Goal: Answer question/provide support: Share knowledge or assist other users

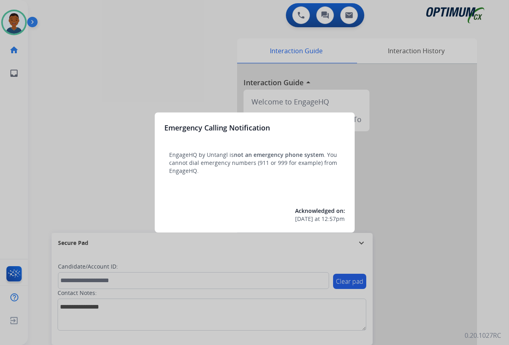
click at [431, 294] on div at bounding box center [254, 172] width 509 height 345
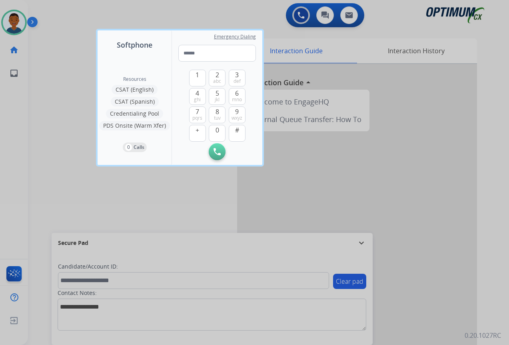
click at [431, 294] on div at bounding box center [254, 172] width 509 height 345
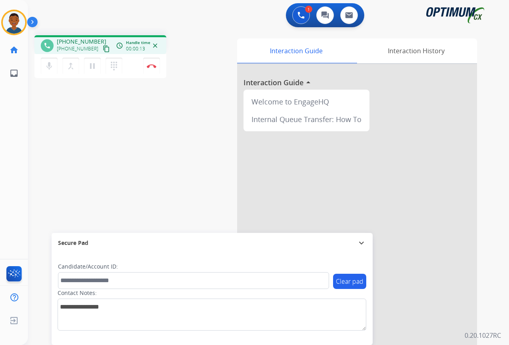
click at [103, 46] on mat-icon "content_copy" at bounding box center [106, 48] width 7 height 7
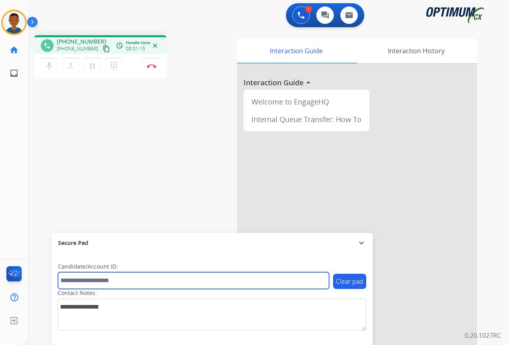
click at [78, 281] on input "text" at bounding box center [193, 280] width 271 height 17
paste input "*******"
type input "*******"
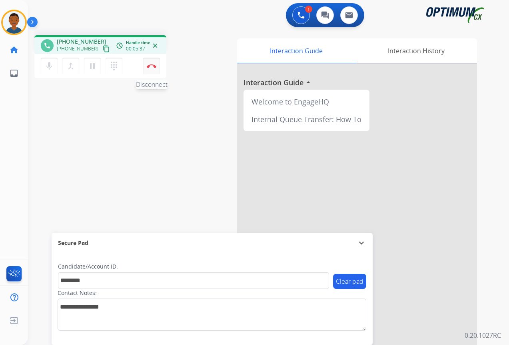
click at [152, 68] on button "Disconnect" at bounding box center [151, 66] width 17 height 17
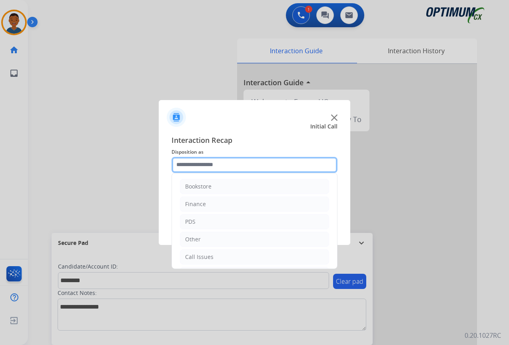
click at [194, 160] on input "text" at bounding box center [255, 165] width 166 height 16
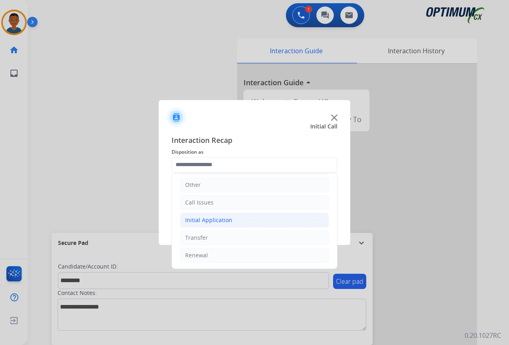
click at [200, 219] on div "Initial Application" at bounding box center [208, 220] width 47 height 8
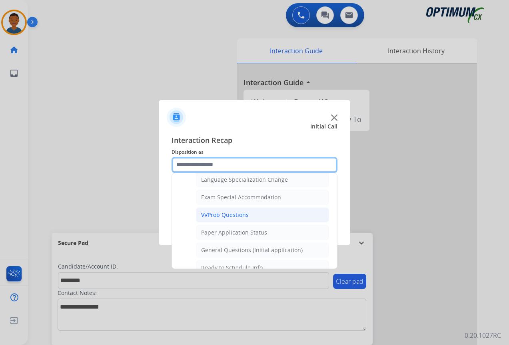
scroll to position [414, 0]
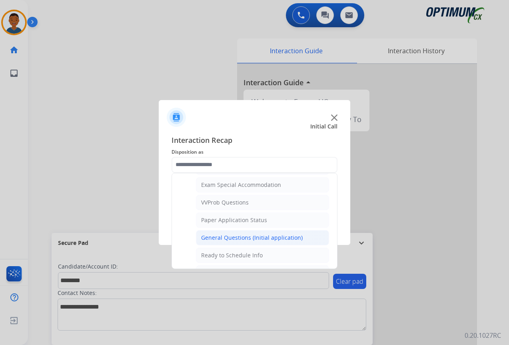
click at [208, 235] on div "General Questions (Initial application)" at bounding box center [252, 238] width 102 height 8
type input "**********"
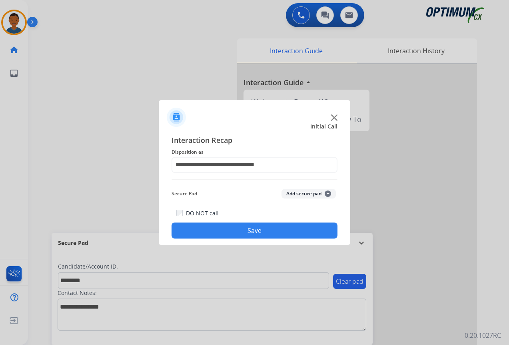
click at [293, 192] on button "Add secure pad +" at bounding box center [309, 194] width 54 height 10
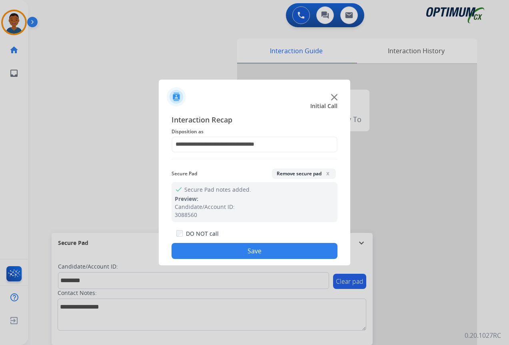
click at [240, 246] on button "Save" at bounding box center [255, 251] width 166 height 16
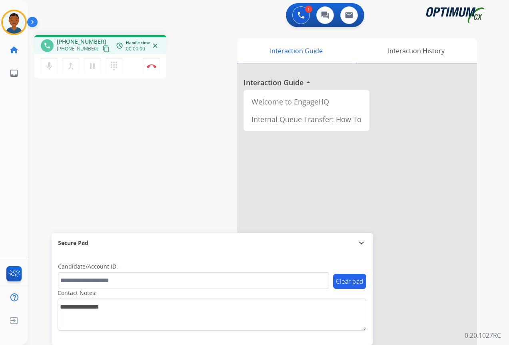
click at [103, 48] on mat-icon "content_copy" at bounding box center [106, 48] width 7 height 7
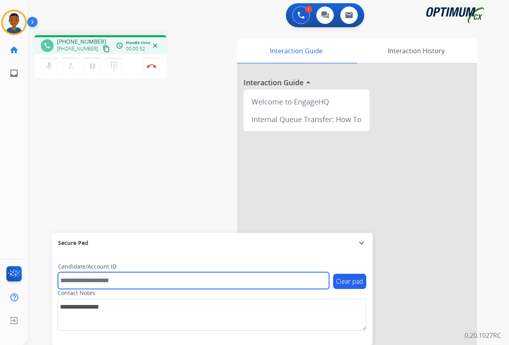
click at [100, 280] on input "text" at bounding box center [193, 280] width 271 height 17
paste input "*******"
type input "*******"
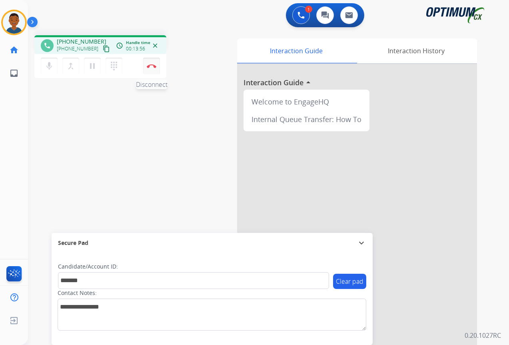
click at [152, 67] on img at bounding box center [152, 66] width 10 height 4
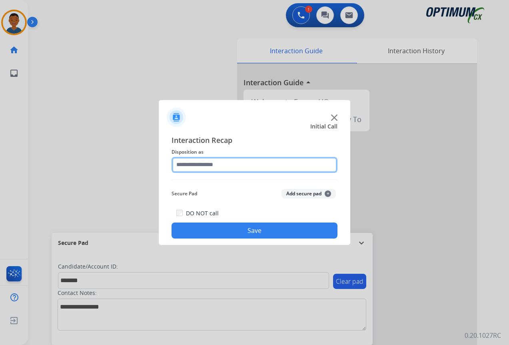
click at [194, 164] on input "text" at bounding box center [255, 165] width 166 height 16
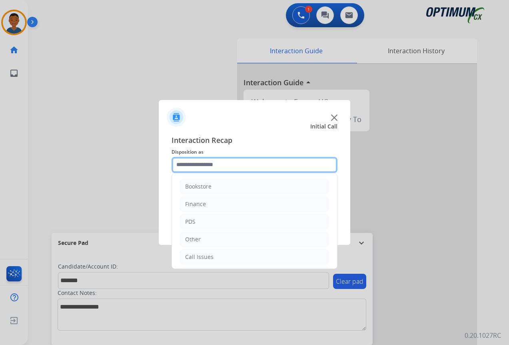
scroll to position [54, 0]
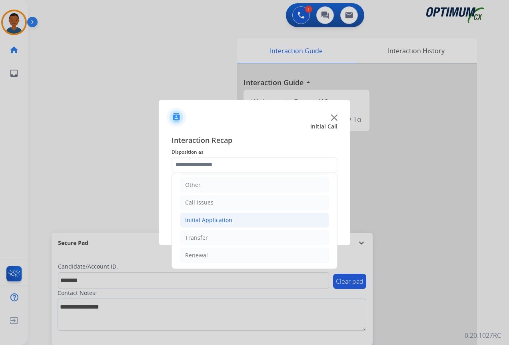
click at [200, 221] on div "Initial Application" at bounding box center [208, 220] width 47 height 8
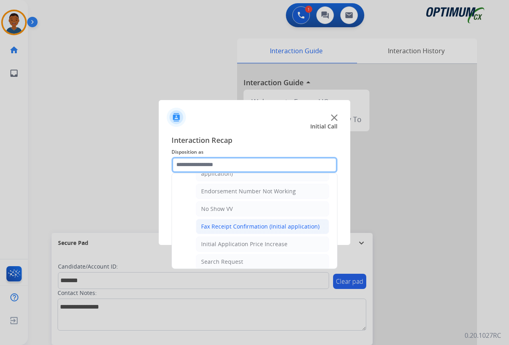
scroll to position [254, 0]
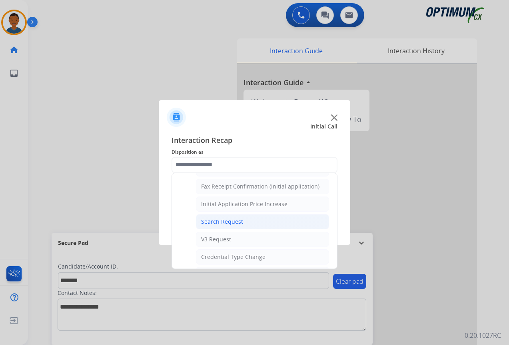
click at [212, 222] on div "Search Request" at bounding box center [222, 222] width 42 height 8
type input "**********"
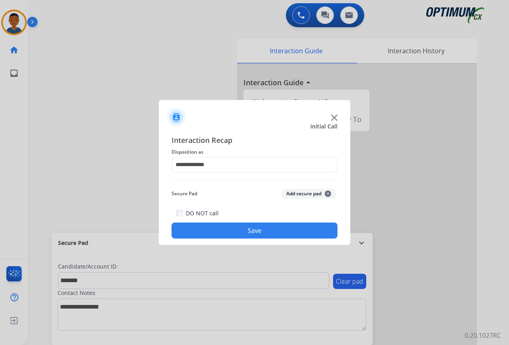
click at [299, 194] on button "Add secure pad +" at bounding box center [309, 194] width 54 height 10
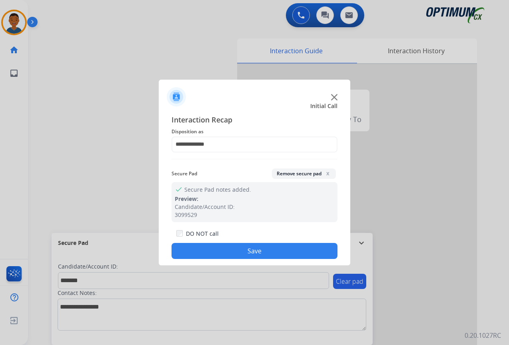
click at [278, 244] on button "Save" at bounding box center [255, 251] width 166 height 16
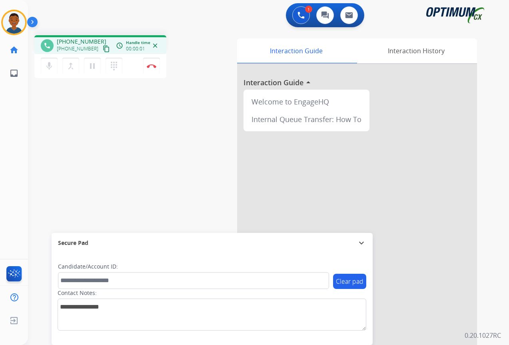
click at [103, 51] on mat-icon "content_copy" at bounding box center [106, 48] width 7 height 7
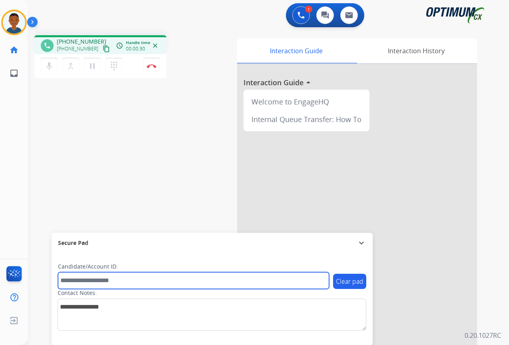
click at [104, 280] on input "text" at bounding box center [193, 280] width 271 height 17
paste input "*******"
type input "*******"
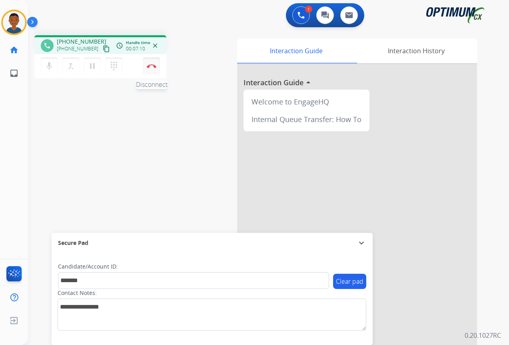
click at [150, 69] on button "Disconnect" at bounding box center [151, 66] width 17 height 17
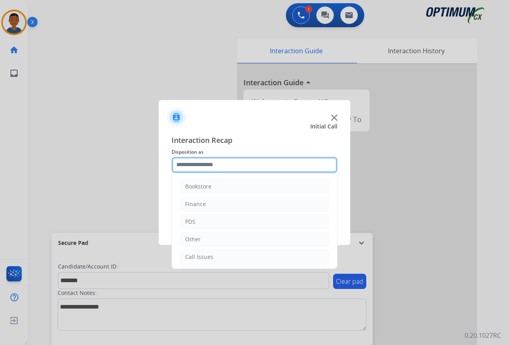
click at [182, 164] on input "text" at bounding box center [255, 165] width 166 height 16
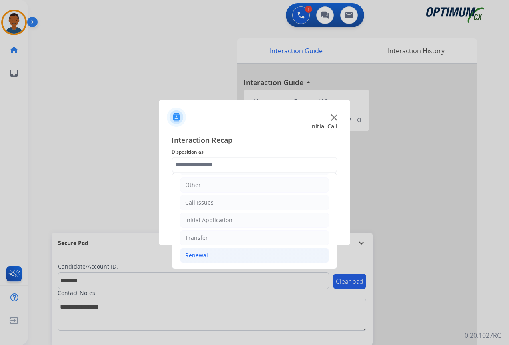
click at [200, 253] on div "Renewal" at bounding box center [196, 255] width 23 height 8
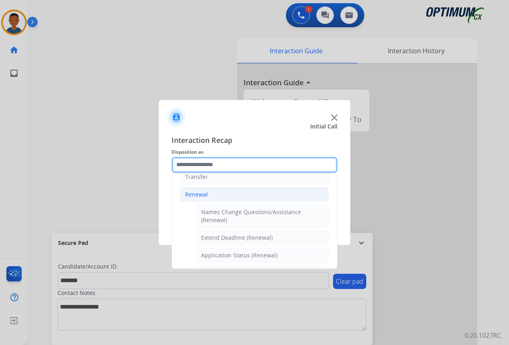
scroll to position [134, 0]
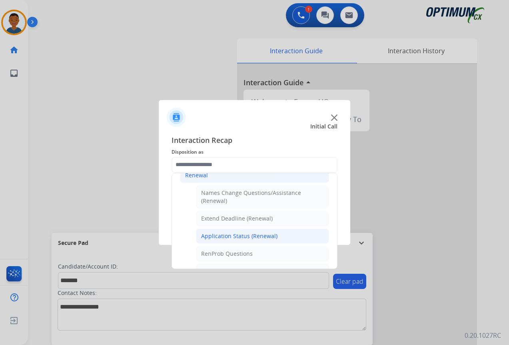
click at [213, 237] on div "Application Status (Renewal)" at bounding box center [239, 236] width 76 height 8
type input "**********"
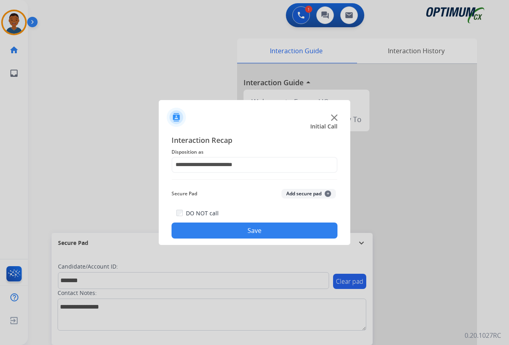
click at [310, 192] on button "Add secure pad +" at bounding box center [309, 194] width 54 height 10
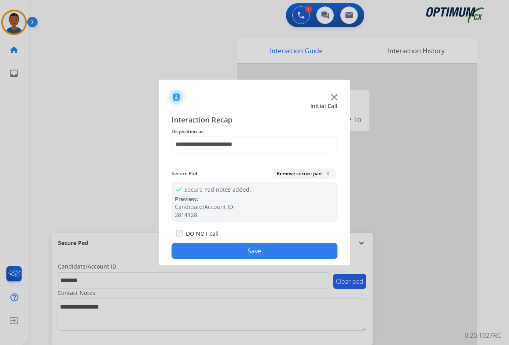
click at [263, 252] on button "Save" at bounding box center [255, 251] width 166 height 16
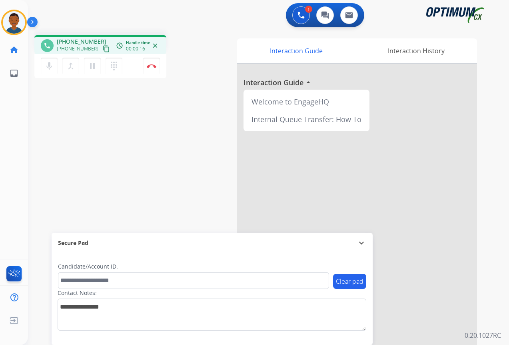
click at [103, 49] on mat-icon "content_copy" at bounding box center [106, 48] width 7 height 7
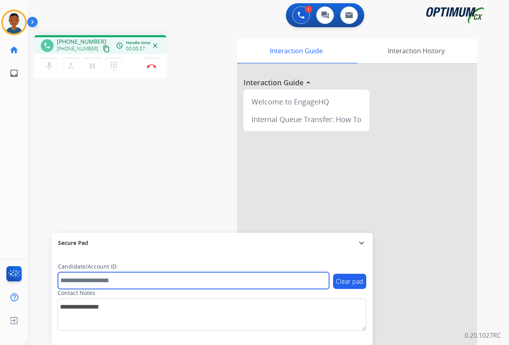
click at [94, 282] on input "text" at bounding box center [193, 280] width 271 height 17
paste input "*******"
type input "*******"
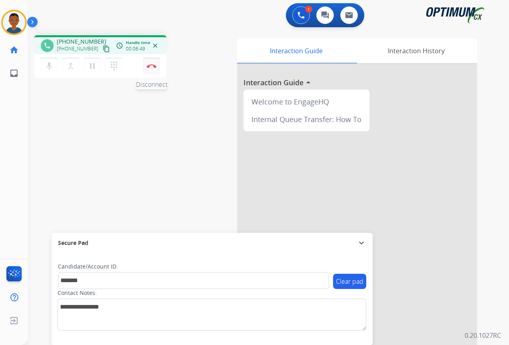
click at [151, 69] on button "Disconnect" at bounding box center [151, 66] width 17 height 17
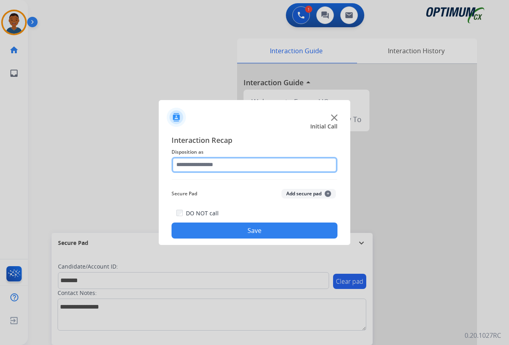
click at [188, 164] on input "text" at bounding box center [255, 165] width 166 height 16
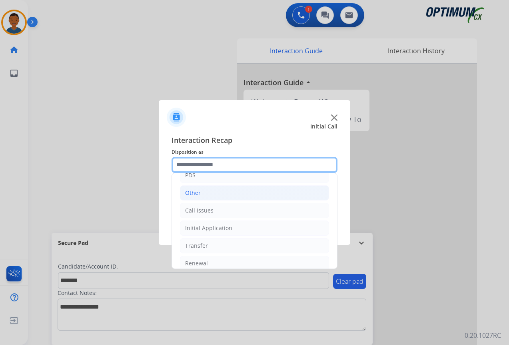
scroll to position [54, 0]
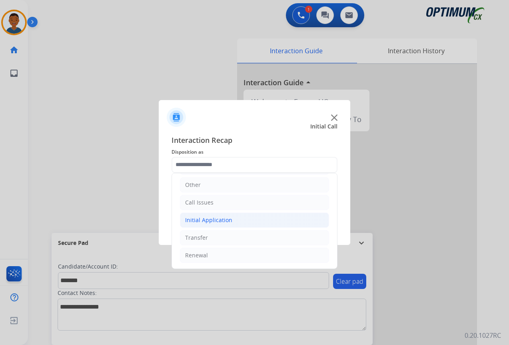
click at [198, 221] on div "Initial Application" at bounding box center [208, 220] width 47 height 8
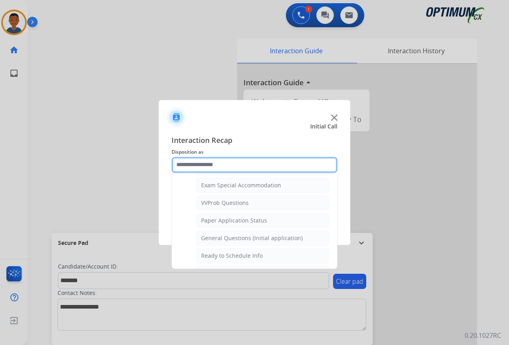
scroll to position [414, 0]
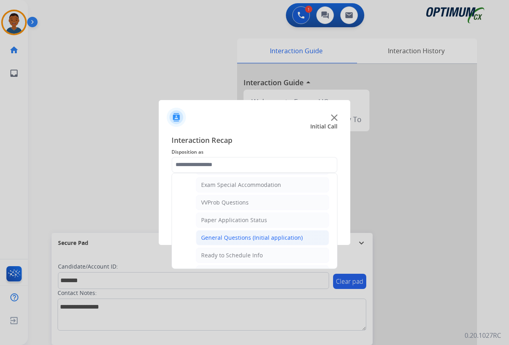
click at [211, 236] on div "General Questions (Initial application)" at bounding box center [252, 238] width 102 height 8
type input "**********"
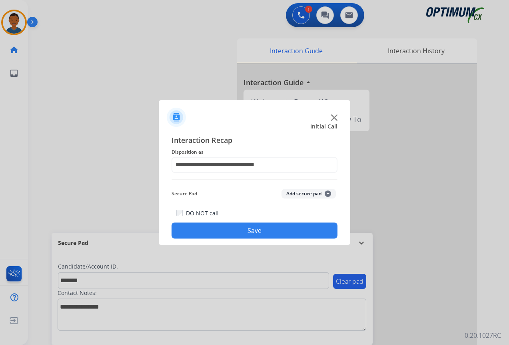
click at [293, 194] on button "Add secure pad +" at bounding box center [309, 194] width 54 height 10
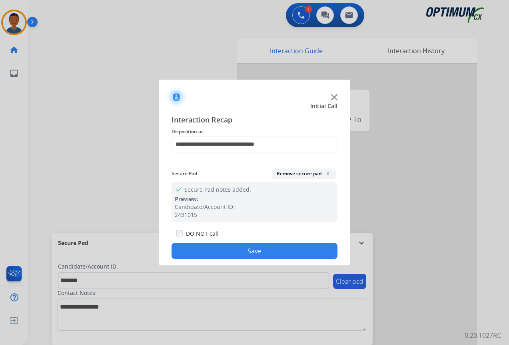
click at [277, 250] on button "Save" at bounding box center [255, 251] width 166 height 16
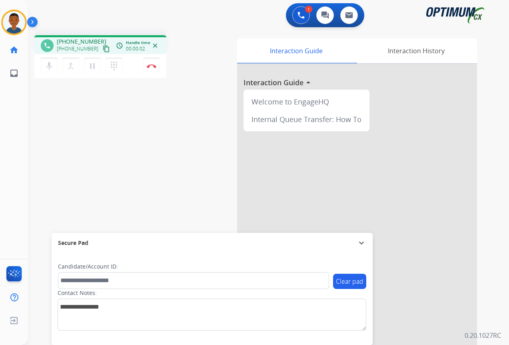
click at [103, 50] on mat-icon "content_copy" at bounding box center [106, 48] width 7 height 7
click at [151, 66] on img at bounding box center [152, 66] width 10 height 4
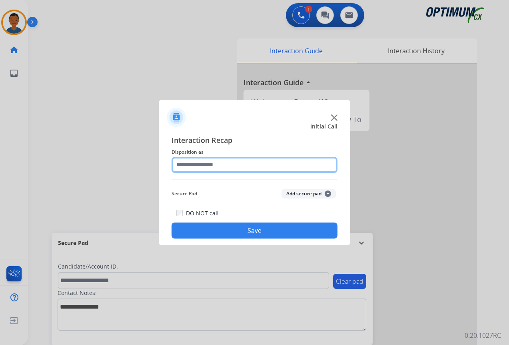
click at [188, 164] on input "text" at bounding box center [255, 165] width 166 height 16
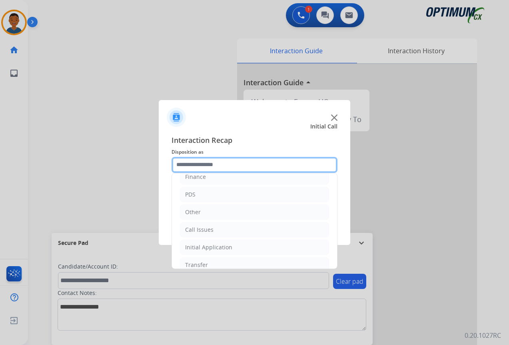
scroll to position [40, 0]
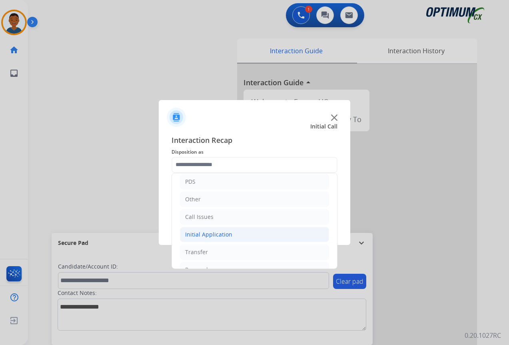
click at [197, 232] on div "Initial Application" at bounding box center [208, 234] width 47 height 8
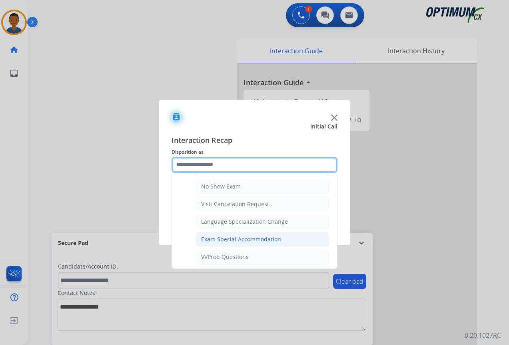
scroll to position [400, 0]
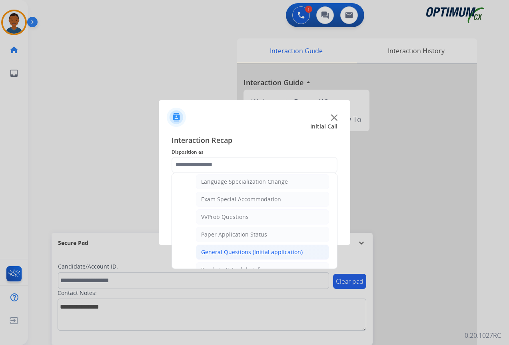
click at [213, 250] on div "General Questions (Initial application)" at bounding box center [252, 252] width 102 height 8
type input "**********"
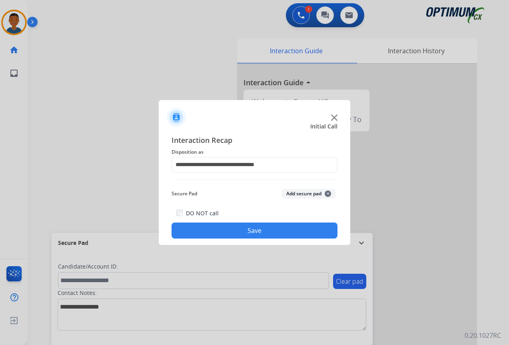
click at [244, 229] on button "Save" at bounding box center [255, 230] width 166 height 16
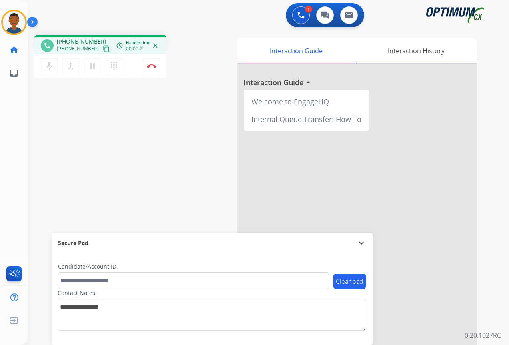
click at [103, 50] on mat-icon "content_copy" at bounding box center [106, 48] width 7 height 7
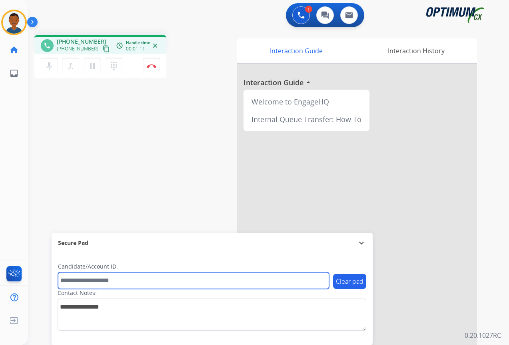
click at [74, 278] on input "text" at bounding box center [193, 280] width 271 height 17
paste input "*******"
type input "*******"
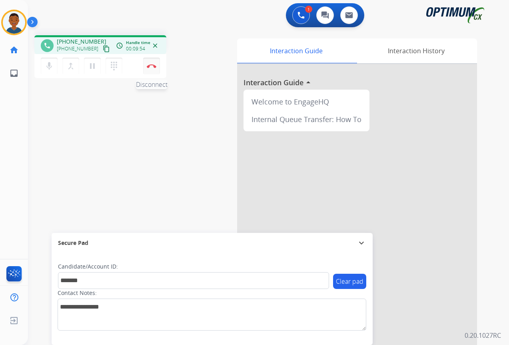
click at [154, 68] on button "Disconnect" at bounding box center [151, 66] width 17 height 17
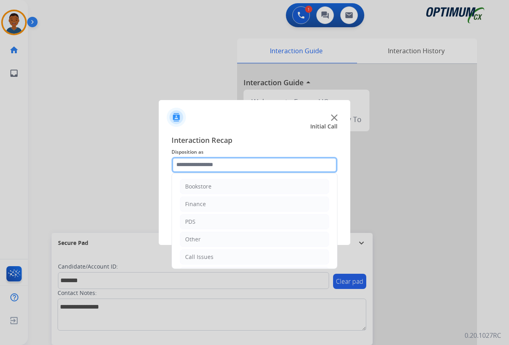
click at [187, 166] on input "text" at bounding box center [255, 165] width 166 height 16
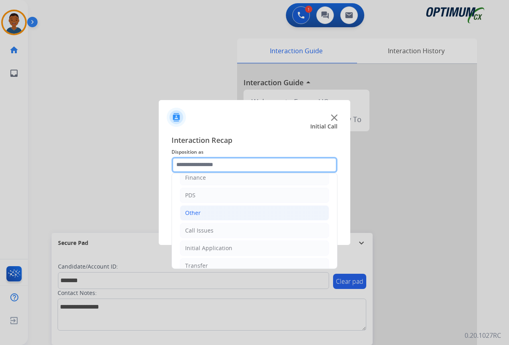
scroll to position [54, 0]
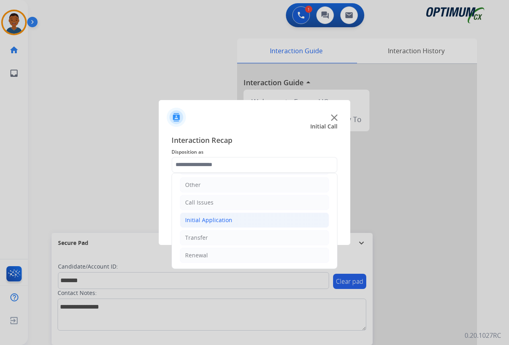
click at [192, 219] on div "Initial Application" at bounding box center [208, 220] width 47 height 8
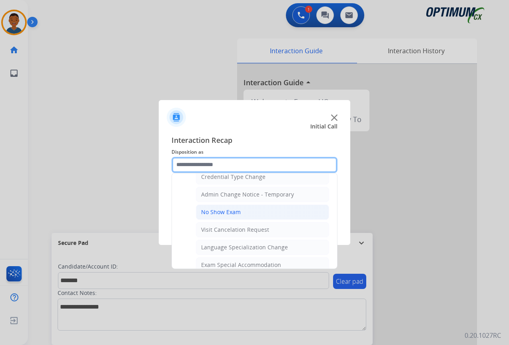
scroll to position [414, 0]
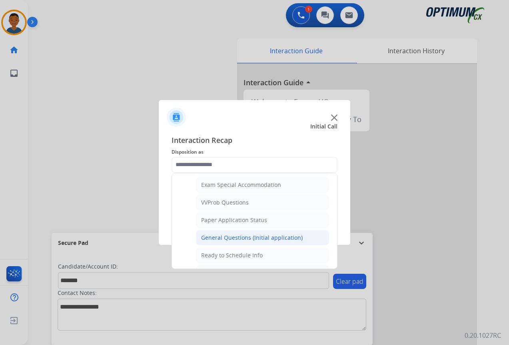
click at [218, 236] on div "General Questions (Initial application)" at bounding box center [252, 238] width 102 height 8
type input "**********"
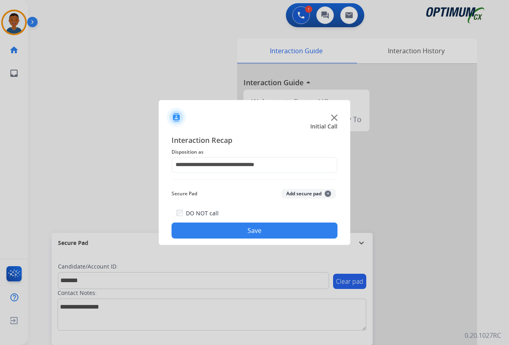
click at [293, 194] on button "Add secure pad +" at bounding box center [309, 194] width 54 height 10
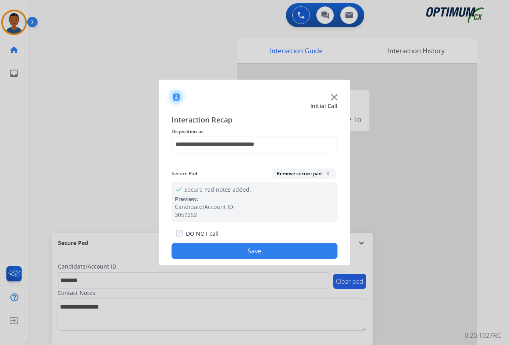
click at [278, 247] on button "Save" at bounding box center [255, 251] width 166 height 16
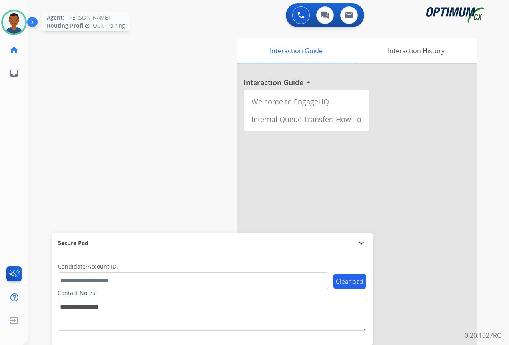
click at [15, 24] on img at bounding box center [14, 22] width 22 height 22
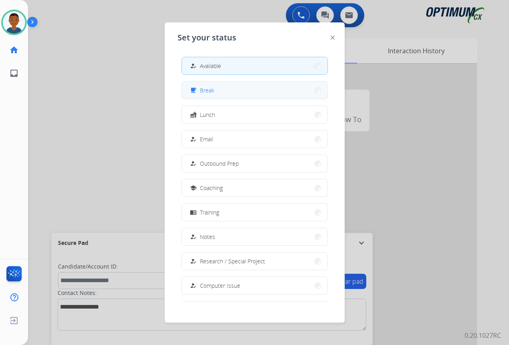
click at [215, 90] on button "free_breakfast Break" at bounding box center [255, 90] width 146 height 17
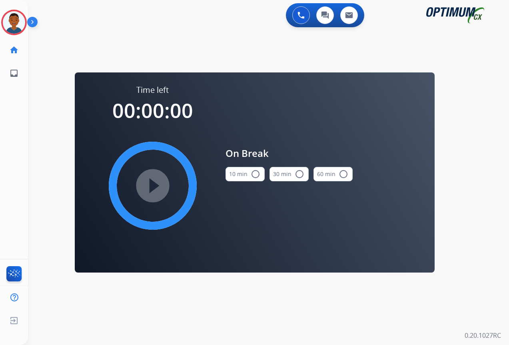
click at [254, 173] on mat-icon "radio_button_unchecked" at bounding box center [256, 174] width 10 height 10
click at [153, 183] on mat-icon "play_circle_filled" at bounding box center [153, 186] width 10 height 10
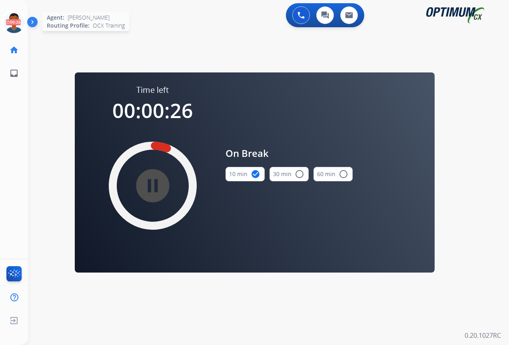
click at [14, 22] on icon at bounding box center [14, 23] width 26 height 26
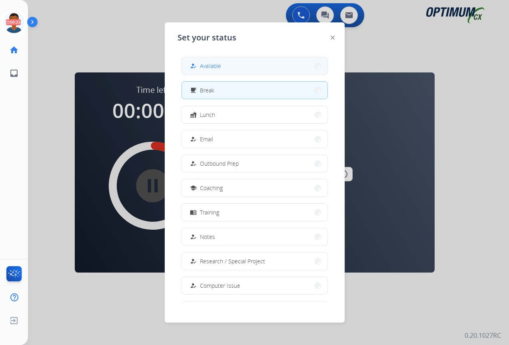
click at [206, 65] on span "Available" at bounding box center [210, 66] width 21 height 8
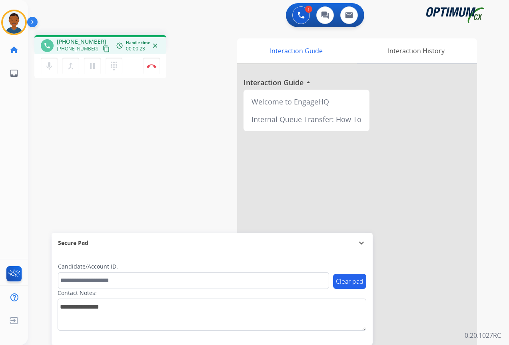
click at [103, 49] on mat-icon "content_copy" at bounding box center [106, 48] width 7 height 7
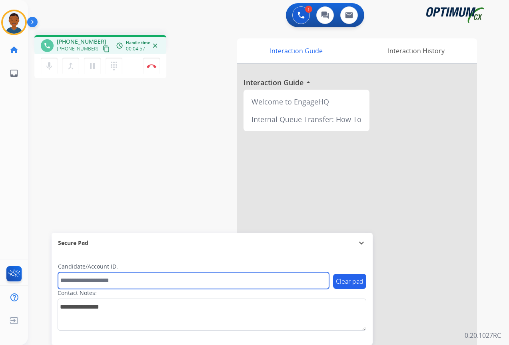
click at [125, 278] on input "text" at bounding box center [193, 280] width 271 height 17
paste input "*******"
type input "*******"
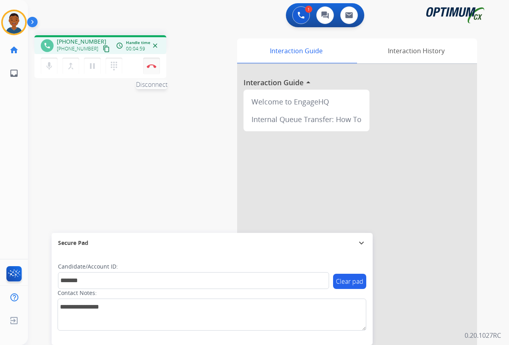
click at [152, 65] on img at bounding box center [152, 66] width 10 height 4
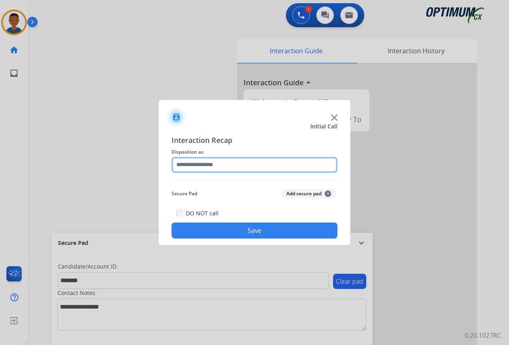
click at [187, 165] on input "text" at bounding box center [255, 165] width 166 height 16
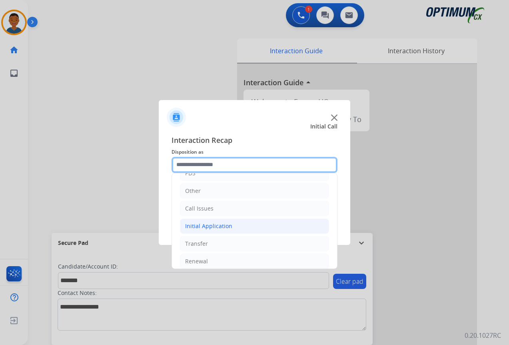
scroll to position [54, 0]
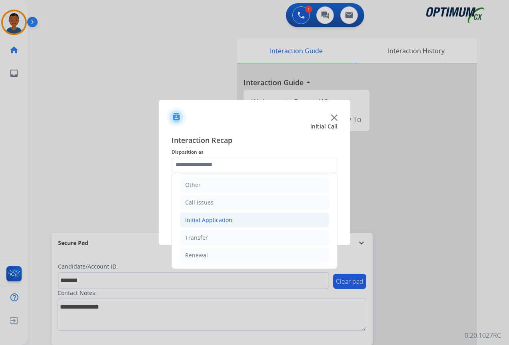
click at [194, 221] on div "Initial Application" at bounding box center [208, 220] width 47 height 8
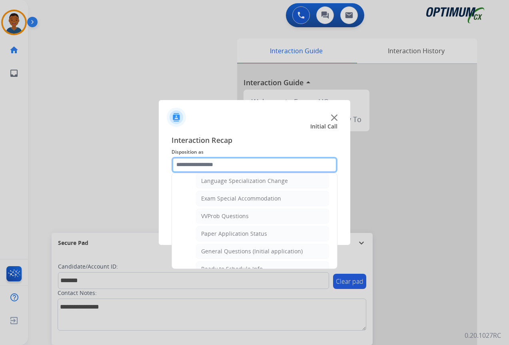
scroll to position [414, 0]
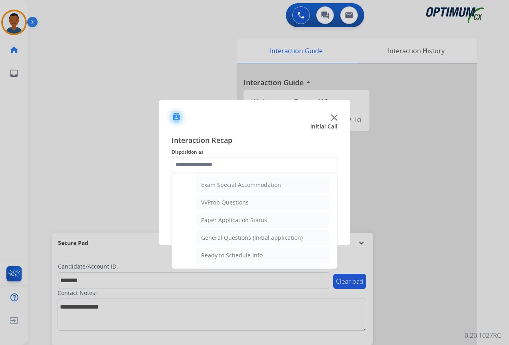
click at [214, 235] on div "General Questions (Initial application)" at bounding box center [252, 238] width 102 height 8
type input "**********"
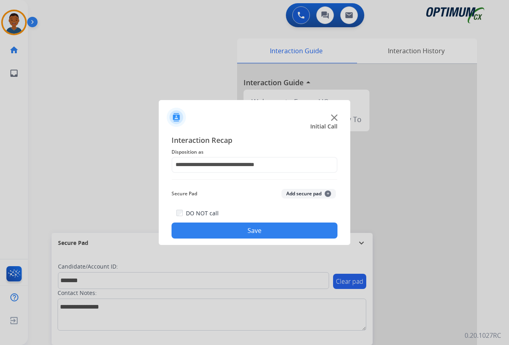
click at [292, 192] on button "Add secure pad +" at bounding box center [309, 194] width 54 height 10
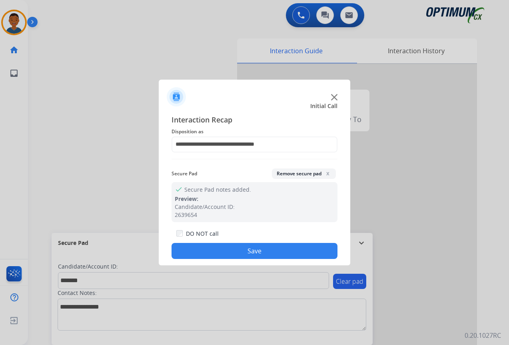
drag, startPoint x: 268, startPoint y: 246, endPoint x: 289, endPoint y: 247, distance: 20.8
click at [269, 246] on button "Save" at bounding box center [255, 251] width 166 height 16
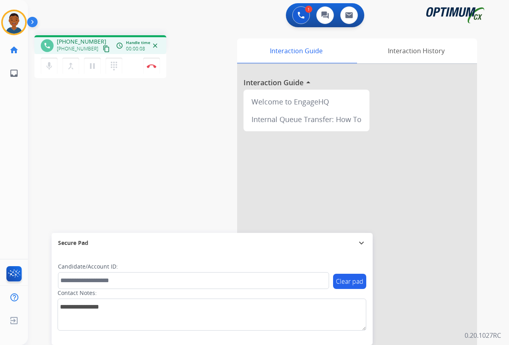
click at [103, 49] on mat-icon "content_copy" at bounding box center [106, 48] width 7 height 7
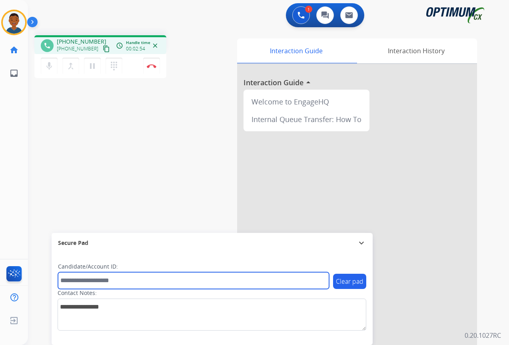
click at [77, 281] on input "text" at bounding box center [193, 280] width 271 height 17
paste input "*******"
type input "*******"
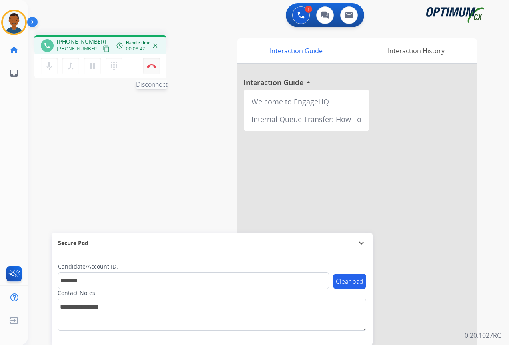
click at [153, 69] on button "Disconnect" at bounding box center [151, 66] width 17 height 17
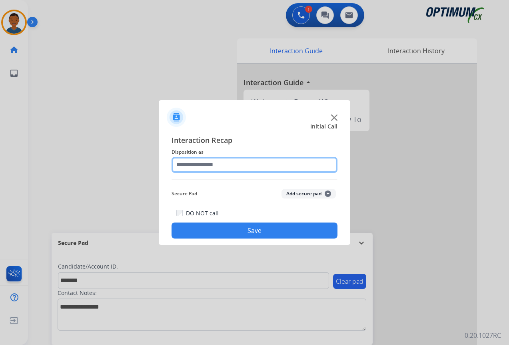
click at [180, 162] on input "text" at bounding box center [255, 165] width 166 height 16
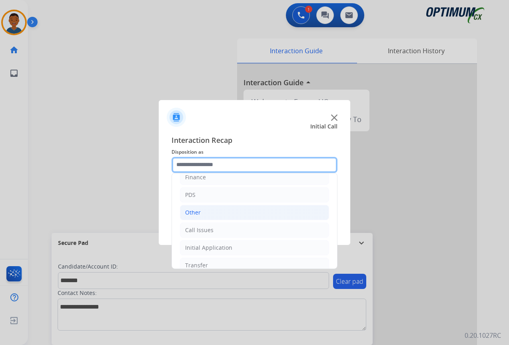
scroll to position [54, 0]
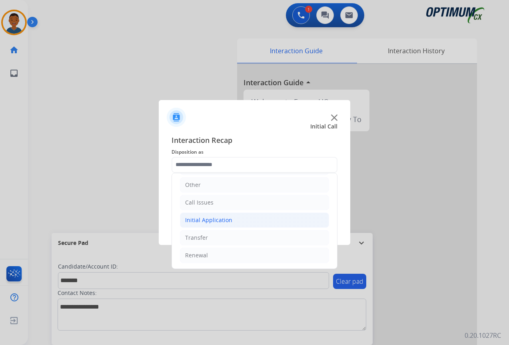
click at [196, 220] on div "Initial Application" at bounding box center [208, 220] width 47 height 8
click at [196, 222] on div "Initial Application" at bounding box center [208, 220] width 47 height 8
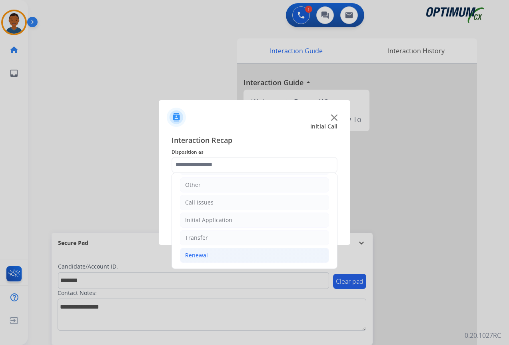
click at [193, 257] on div "Renewal" at bounding box center [196, 255] width 23 height 8
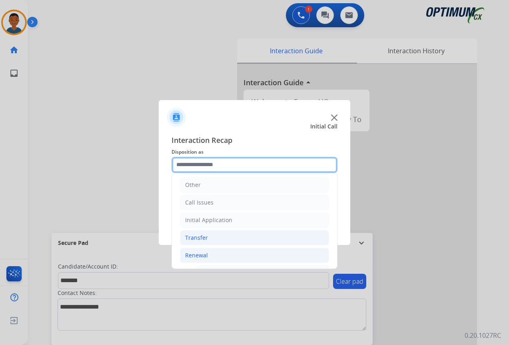
scroll to position [134, 0]
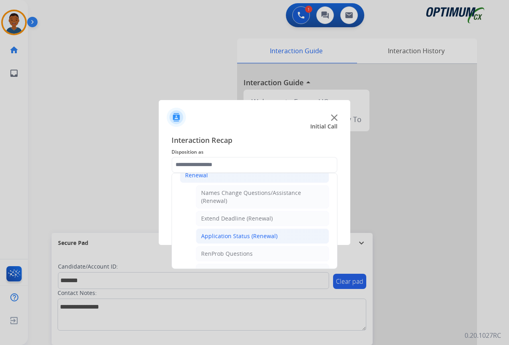
click at [209, 237] on div "Application Status (Renewal)" at bounding box center [239, 236] width 76 height 8
type input "**********"
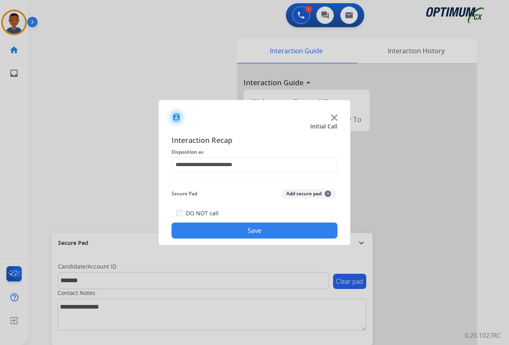
click at [295, 195] on button "Add secure pad +" at bounding box center [309, 194] width 54 height 10
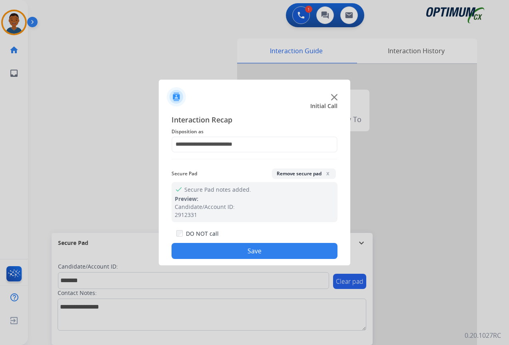
click at [278, 245] on button "Save" at bounding box center [255, 251] width 166 height 16
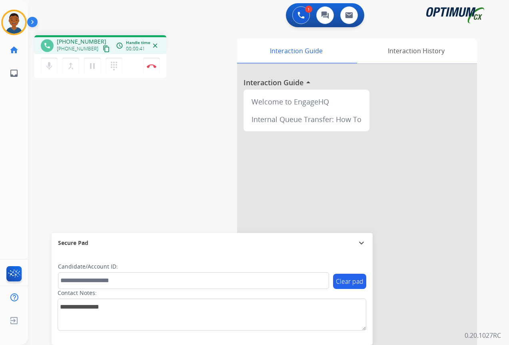
click at [103, 50] on mat-icon "content_copy" at bounding box center [106, 48] width 7 height 7
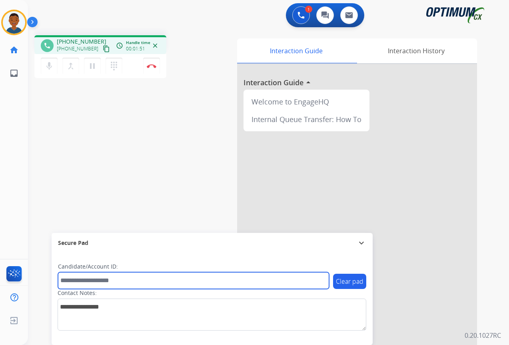
click at [83, 281] on input "text" at bounding box center [193, 280] width 271 height 17
paste input "*******"
type input "*******"
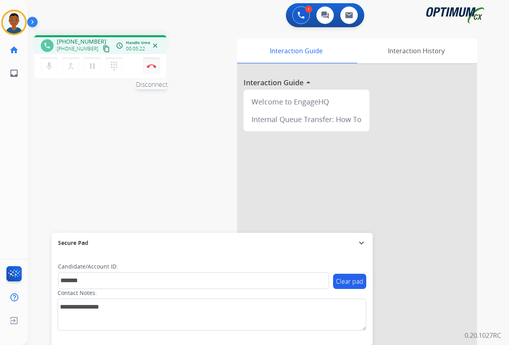
click at [151, 70] on button "Disconnect" at bounding box center [151, 66] width 17 height 17
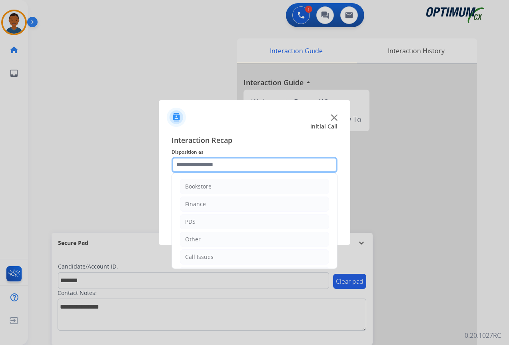
click at [184, 164] on input "text" at bounding box center [255, 165] width 166 height 16
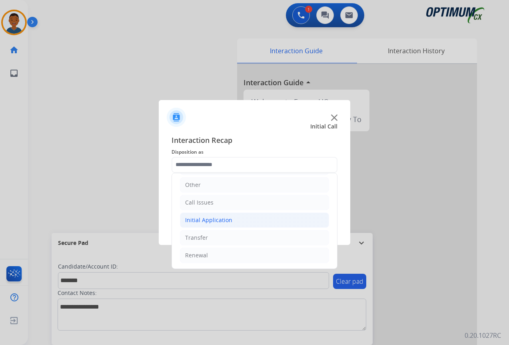
click at [194, 218] on div "Initial Application" at bounding box center [208, 220] width 47 height 8
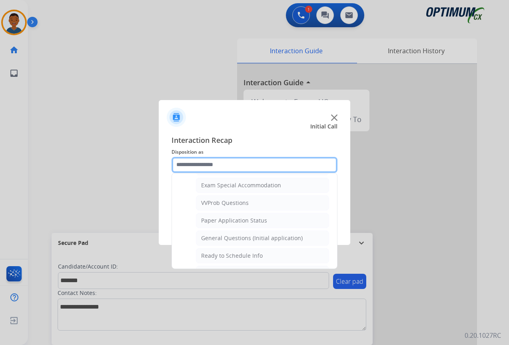
scroll to position [414, 0]
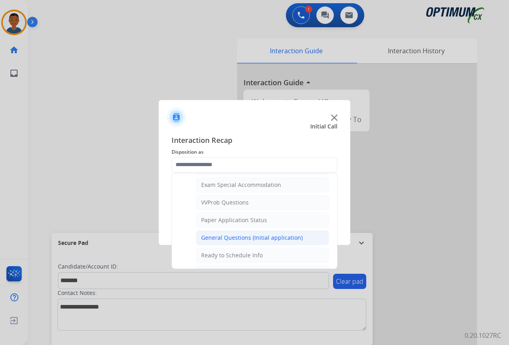
click at [214, 238] on div "General Questions (Initial application)" at bounding box center [252, 238] width 102 height 8
type input "**********"
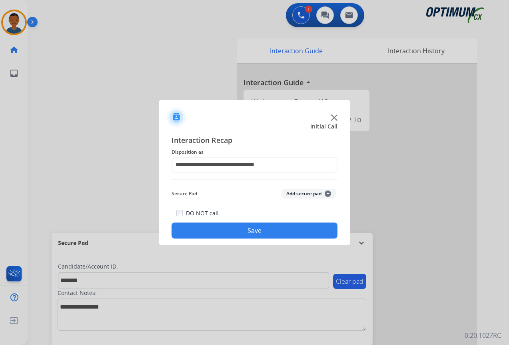
click at [292, 194] on button "Add secure pad +" at bounding box center [309, 194] width 54 height 10
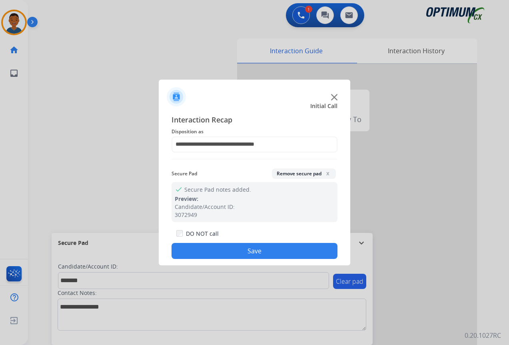
click at [241, 249] on button "Save" at bounding box center [255, 251] width 166 height 16
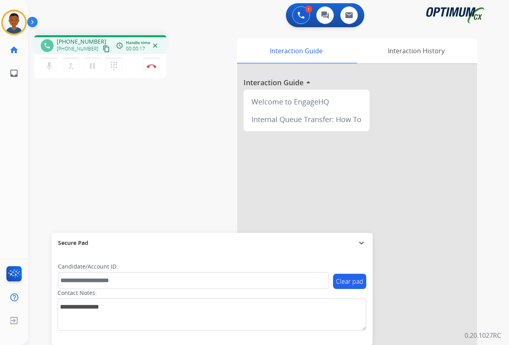
click at [103, 50] on mat-icon "content_copy" at bounding box center [106, 48] width 7 height 7
click at [153, 67] on img at bounding box center [152, 66] width 10 height 4
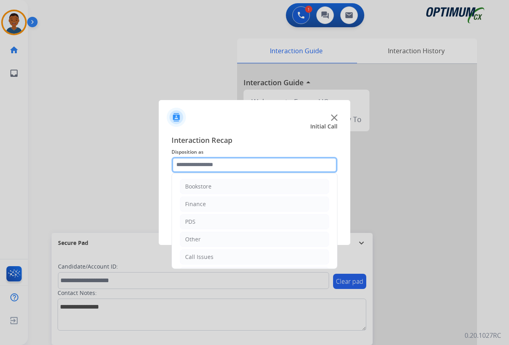
click at [206, 164] on input "text" at bounding box center [255, 165] width 166 height 16
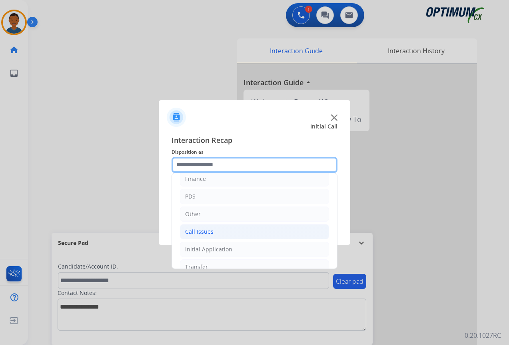
scroll to position [54, 0]
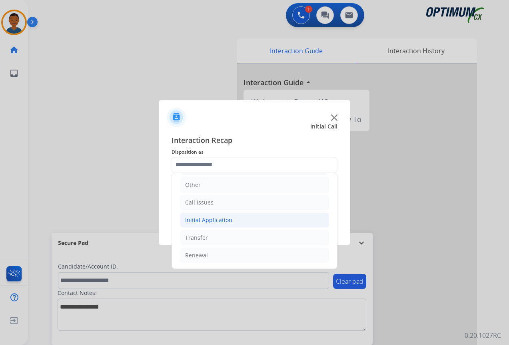
click at [200, 220] on div "Initial Application" at bounding box center [208, 220] width 47 height 8
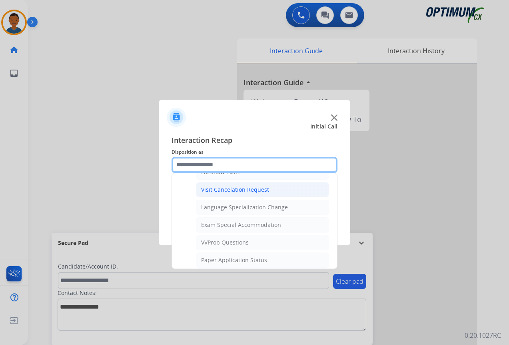
scroll to position [414, 0]
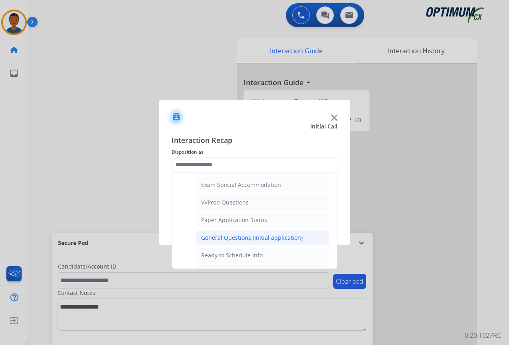
click at [208, 234] on div "General Questions (Initial application)" at bounding box center [252, 238] width 102 height 8
type input "**********"
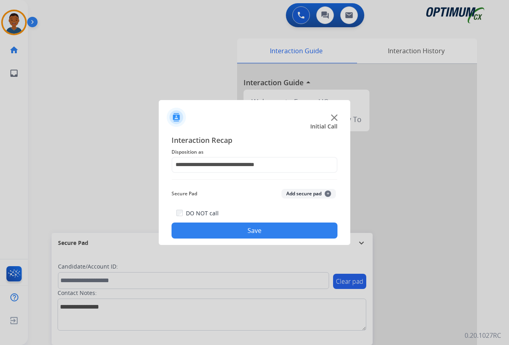
click at [248, 231] on button "Save" at bounding box center [255, 230] width 166 height 16
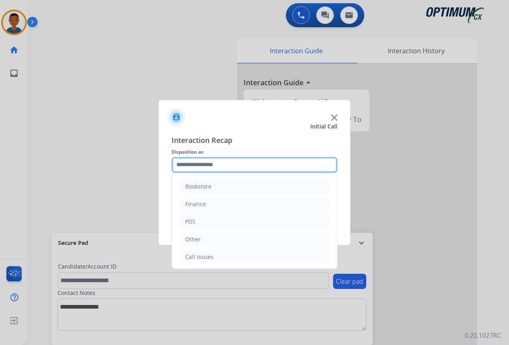
click at [221, 160] on input "text" at bounding box center [255, 165] width 166 height 16
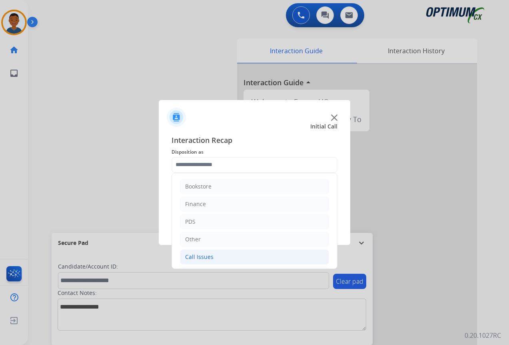
click at [199, 255] on div "Call Issues" at bounding box center [199, 257] width 28 height 8
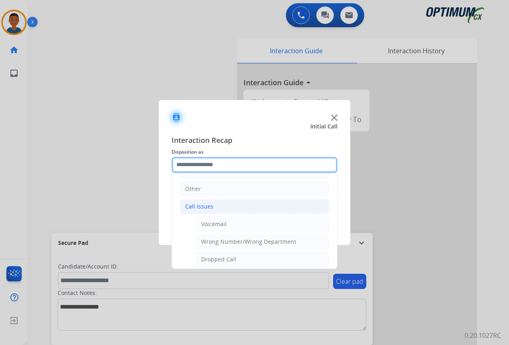
scroll to position [80, 0]
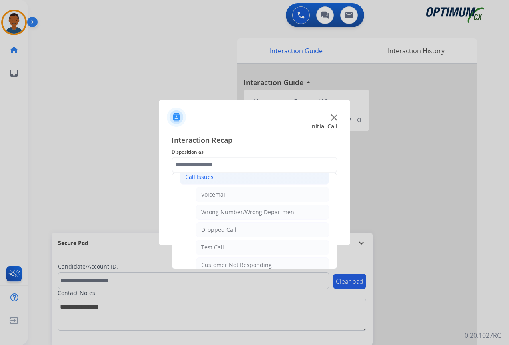
click at [212, 229] on div "Dropped Call" at bounding box center [218, 230] width 35 height 8
type input "**********"
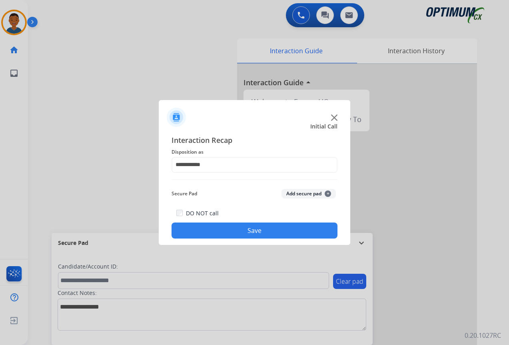
click at [217, 234] on button "Save" at bounding box center [255, 230] width 166 height 16
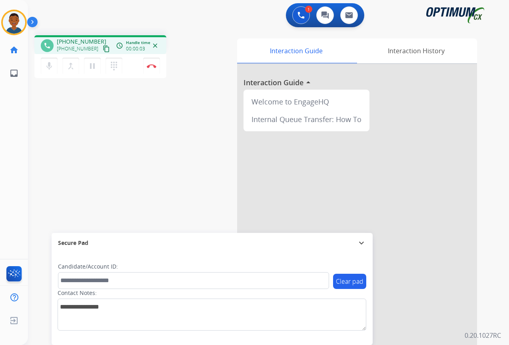
click at [103, 50] on mat-icon "content_copy" at bounding box center [106, 48] width 7 height 7
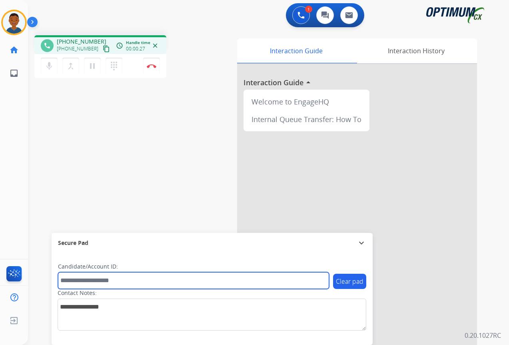
click at [74, 279] on input "text" at bounding box center [193, 280] width 271 height 17
paste input "*******"
type input "*******"
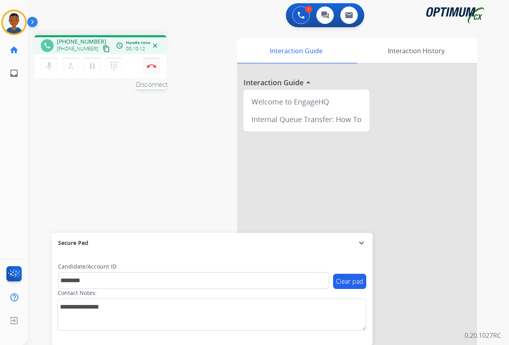
click at [153, 68] on img at bounding box center [152, 66] width 10 height 4
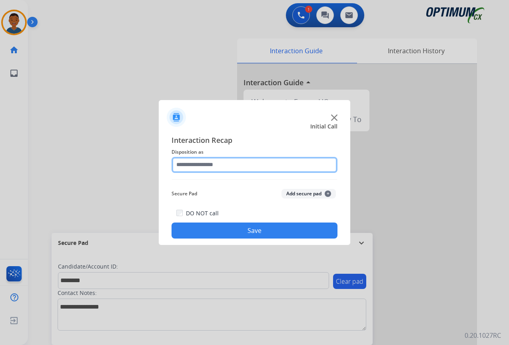
click at [188, 162] on input "text" at bounding box center [255, 165] width 166 height 16
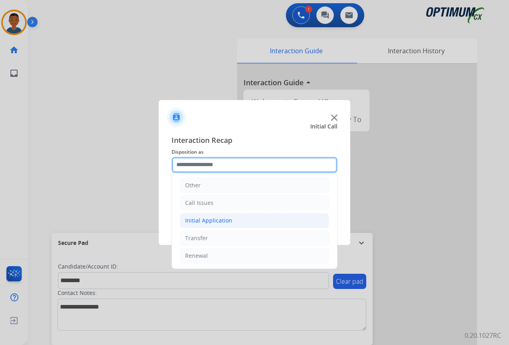
scroll to position [54, 0]
click at [195, 222] on div "Initial Application" at bounding box center [208, 220] width 47 height 8
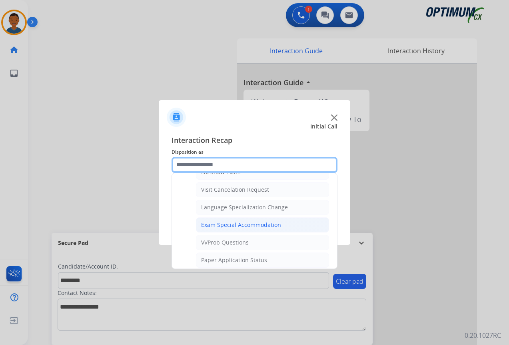
scroll to position [414, 0]
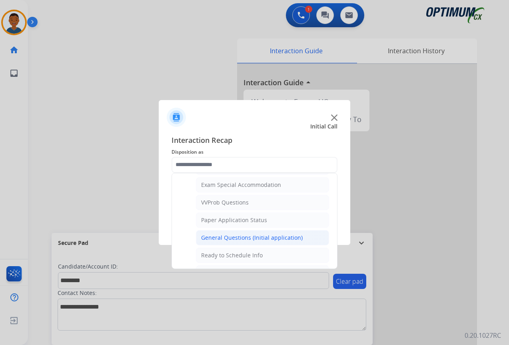
click at [214, 238] on div "General Questions (Initial application)" at bounding box center [252, 238] width 102 height 8
type input "**********"
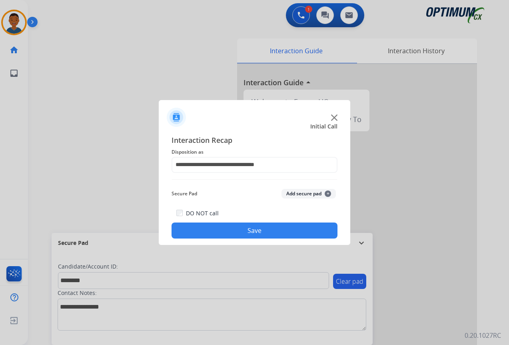
click at [288, 195] on button "Add secure pad +" at bounding box center [309, 194] width 54 height 10
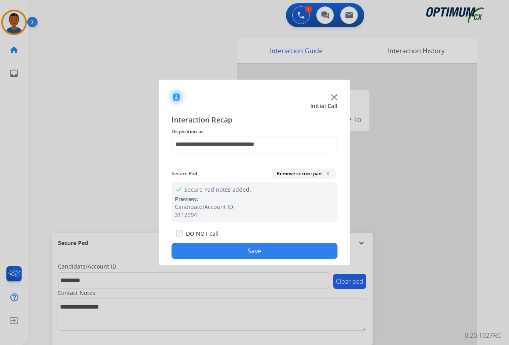
click at [268, 247] on button "Save" at bounding box center [255, 251] width 166 height 16
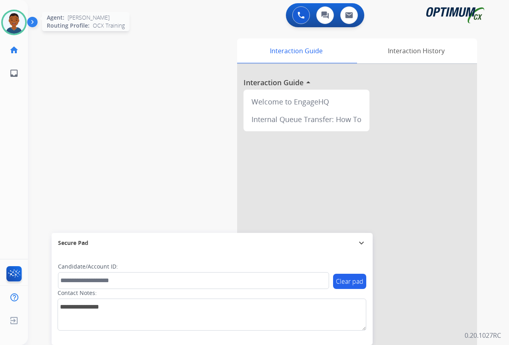
click at [14, 23] on img at bounding box center [14, 22] width 22 height 22
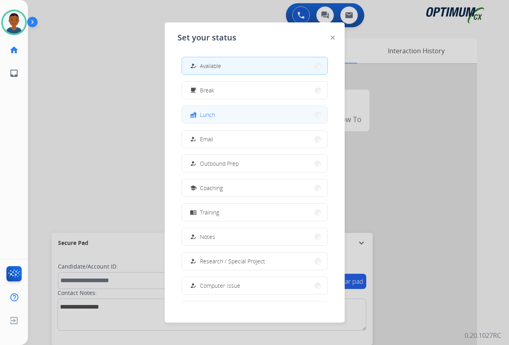
click at [225, 114] on button "fastfood Lunch" at bounding box center [255, 114] width 146 height 17
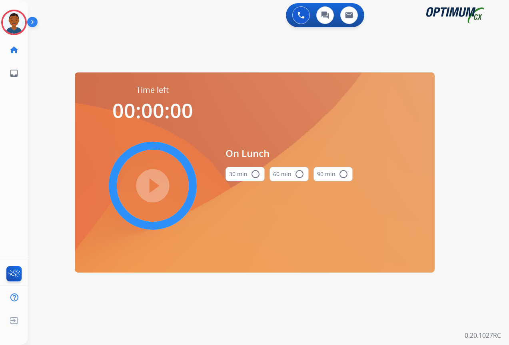
click at [256, 174] on mat-icon "radio_button_unchecked" at bounding box center [256, 174] width 10 height 10
click at [153, 184] on mat-icon "play_circle_filled" at bounding box center [153, 186] width 10 height 10
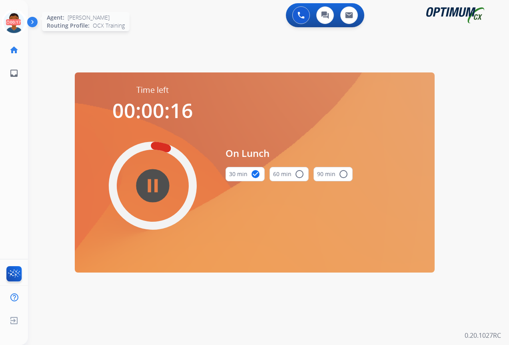
drag, startPoint x: 15, startPoint y: 25, endPoint x: 20, endPoint y: 27, distance: 5.9
click at [15, 25] on icon at bounding box center [14, 23] width 26 height 26
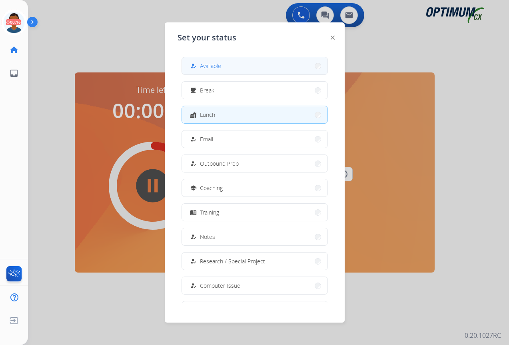
click at [239, 65] on button "how_to_reg Available" at bounding box center [255, 65] width 146 height 17
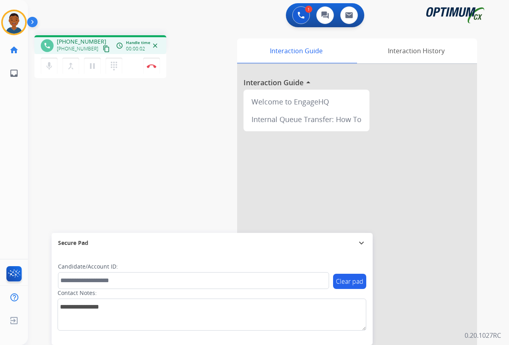
click at [103, 50] on mat-icon "content_copy" at bounding box center [106, 48] width 7 height 7
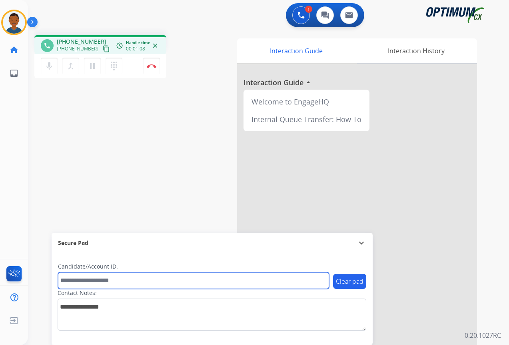
click at [117, 277] on input "text" at bounding box center [193, 280] width 271 height 17
paste input "*******"
type input "*******"
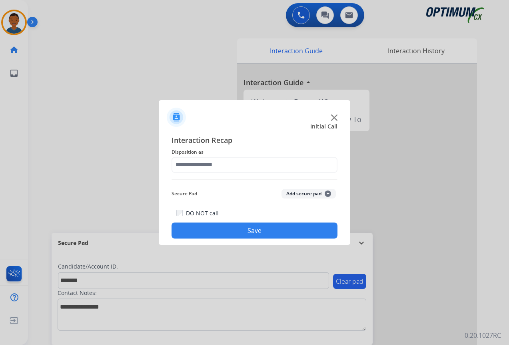
click at [151, 66] on div at bounding box center [254, 172] width 509 height 345
click at [197, 166] on input "text" at bounding box center [255, 165] width 166 height 16
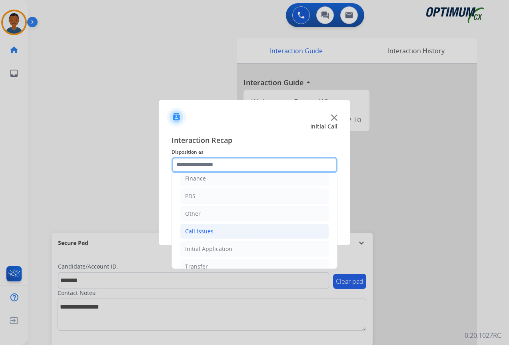
scroll to position [54, 0]
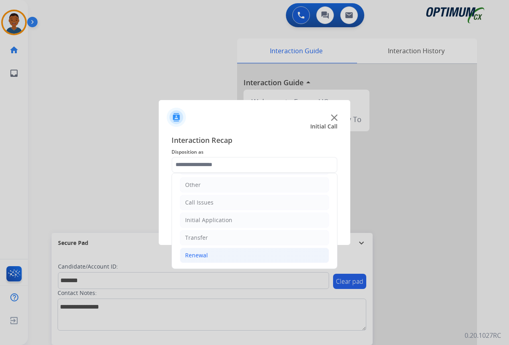
click at [202, 254] on div "Renewal" at bounding box center [196, 255] width 23 height 8
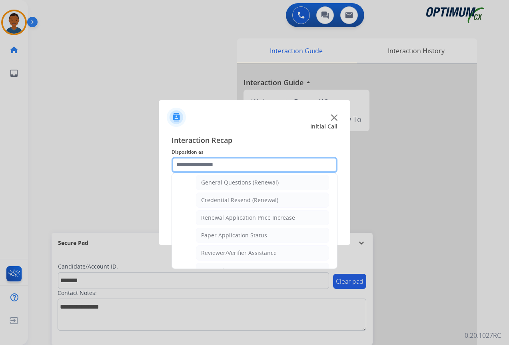
scroll to position [254, 0]
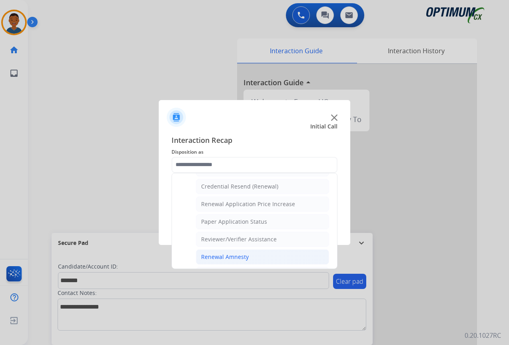
click at [207, 259] on div "Renewal Amnesty" at bounding box center [225, 257] width 48 height 8
type input "**********"
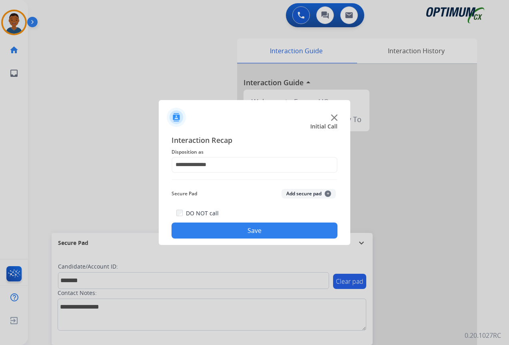
click at [312, 192] on button "Add secure pad +" at bounding box center [309, 194] width 54 height 10
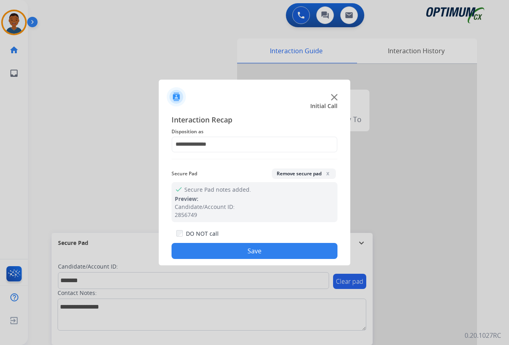
click at [280, 249] on button "Save" at bounding box center [255, 251] width 166 height 16
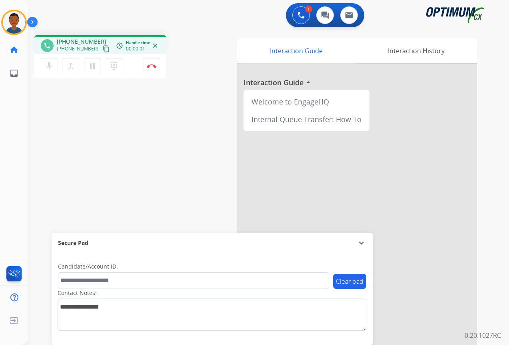
click at [103, 50] on mat-icon "content_copy" at bounding box center [106, 48] width 7 height 7
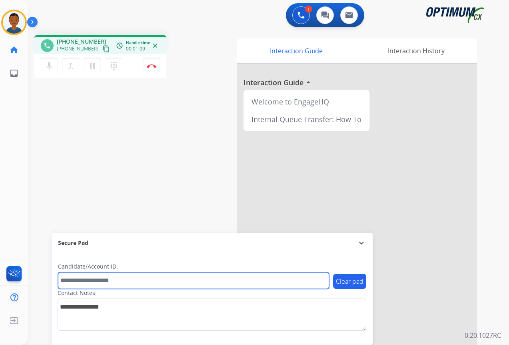
click at [88, 279] on input "text" at bounding box center [193, 280] width 271 height 17
paste input "*******"
type input "*******"
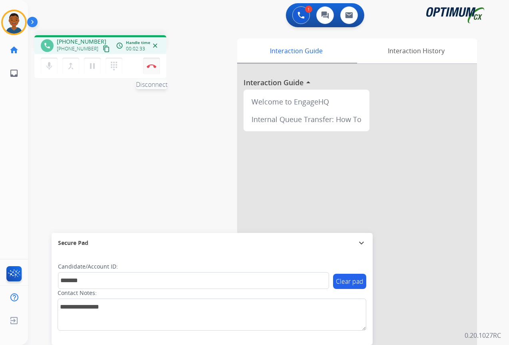
click at [152, 67] on img at bounding box center [152, 66] width 10 height 4
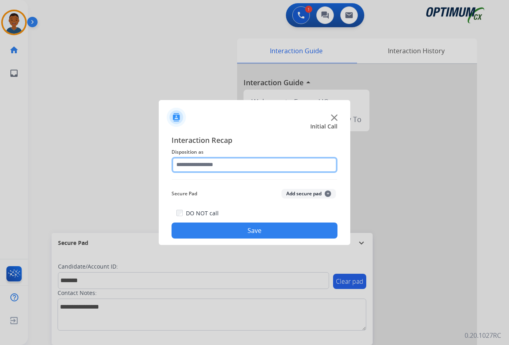
click at [188, 164] on input "text" at bounding box center [255, 165] width 166 height 16
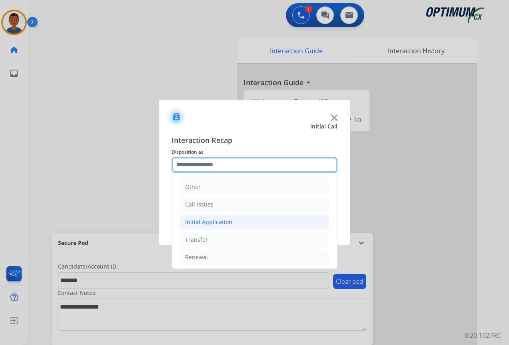
scroll to position [54, 0]
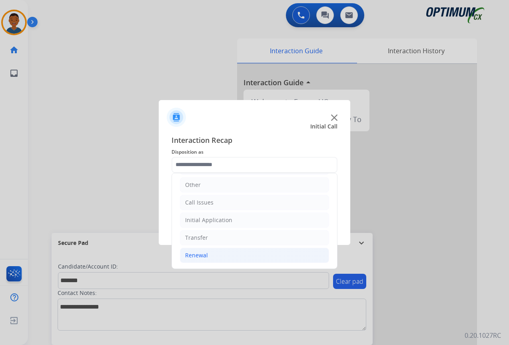
click at [191, 253] on div "Renewal" at bounding box center [196, 255] width 23 height 8
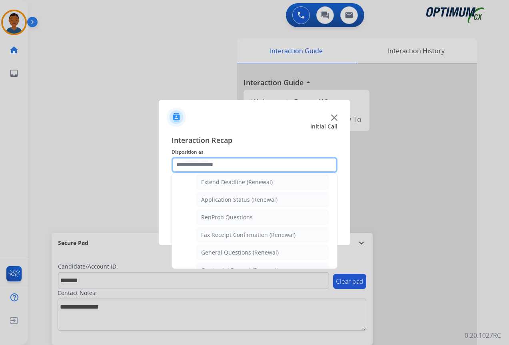
scroll to position [174, 0]
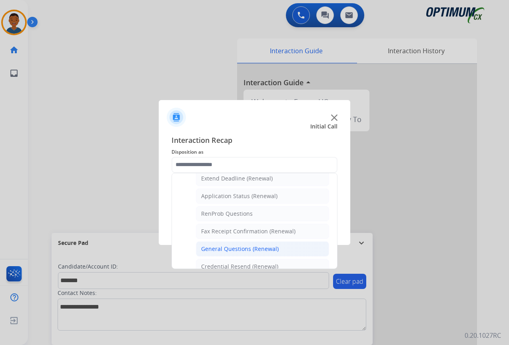
click at [213, 247] on div "General Questions (Renewal)" at bounding box center [240, 249] width 78 height 8
type input "**********"
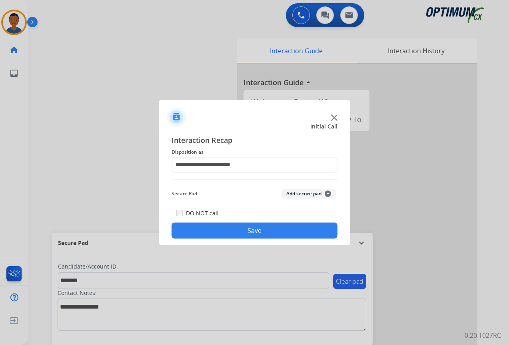
click at [294, 190] on button "Add secure pad +" at bounding box center [309, 194] width 54 height 10
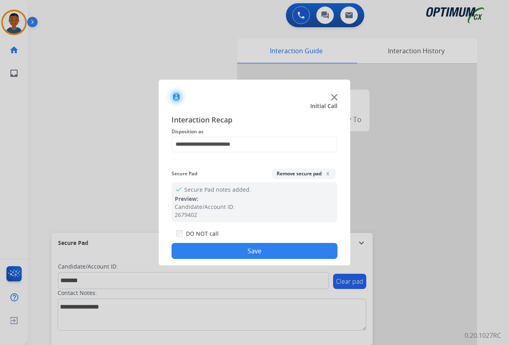
drag, startPoint x: 283, startPoint y: 252, endPoint x: 357, endPoint y: 248, distance: 74.1
click at [283, 251] on button "Save" at bounding box center [255, 251] width 166 height 16
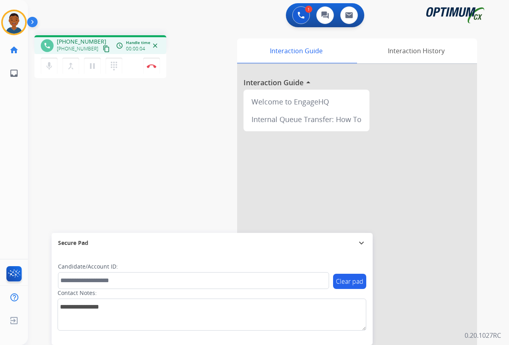
click at [103, 48] on mat-icon "content_copy" at bounding box center [106, 48] width 7 height 7
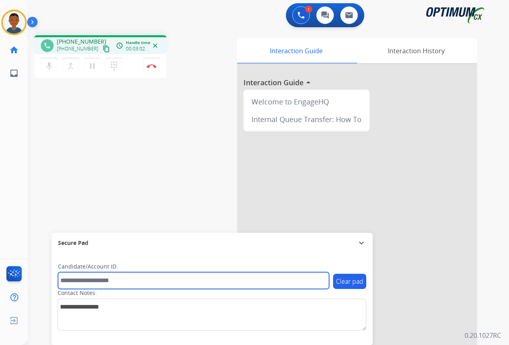
click at [86, 282] on input "text" at bounding box center [193, 280] width 271 height 17
paste input "*******"
type input "*******"
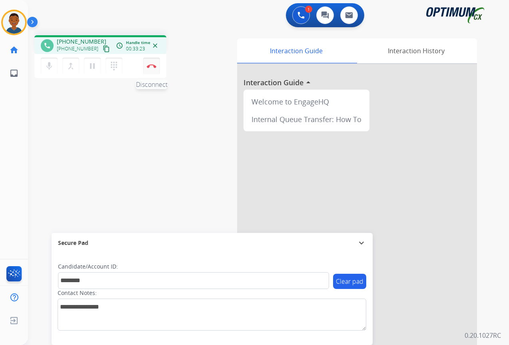
click at [151, 66] on img at bounding box center [152, 66] width 10 height 4
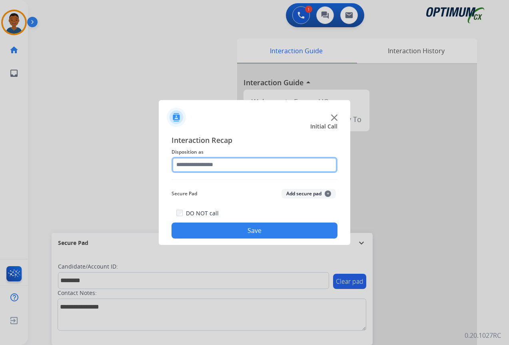
click at [189, 164] on input "text" at bounding box center [255, 165] width 166 height 16
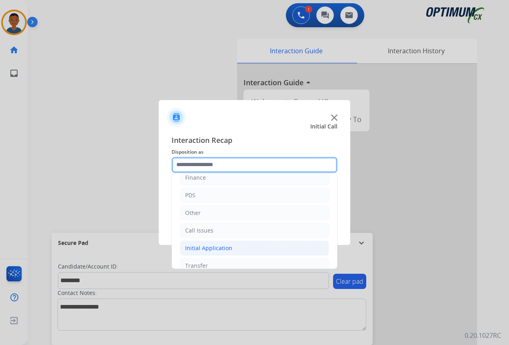
scroll to position [54, 0]
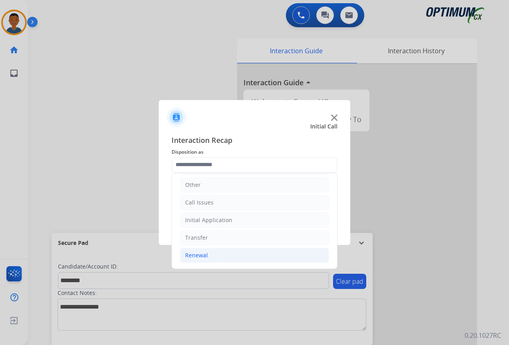
click at [192, 255] on div "Renewal" at bounding box center [196, 255] width 23 height 8
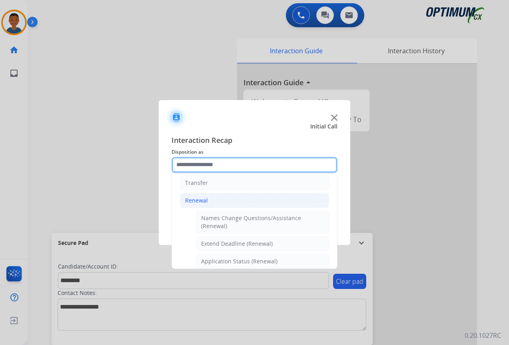
scroll to position [109, 0]
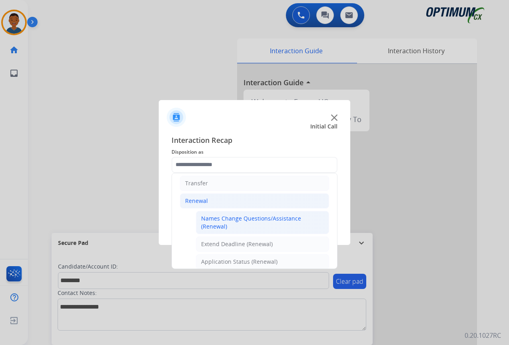
click at [224, 222] on div "Names Change Questions/Assistance (Renewal)" at bounding box center [262, 222] width 123 height 16
type input "**********"
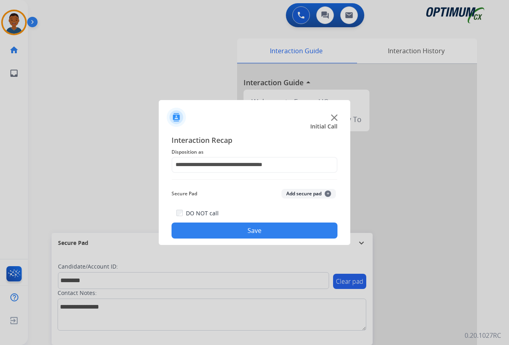
click at [296, 193] on button "Add secure pad +" at bounding box center [309, 194] width 54 height 10
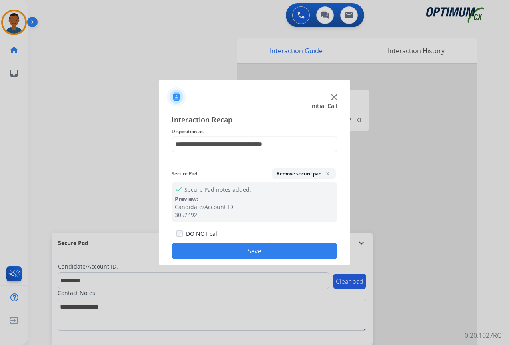
click at [274, 246] on button "Save" at bounding box center [255, 251] width 166 height 16
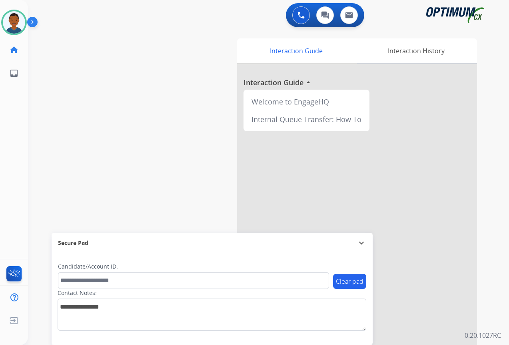
drag, startPoint x: 17, startPoint y: 19, endPoint x: 28, endPoint y: 24, distance: 12.3
click at [17, 20] on img at bounding box center [14, 22] width 22 height 22
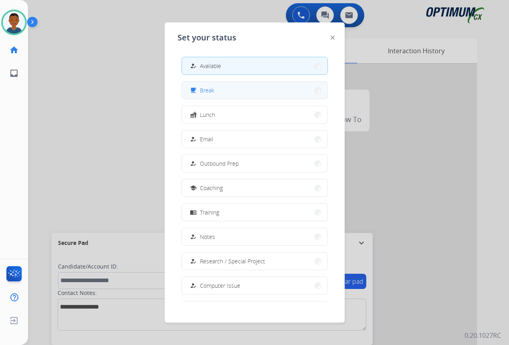
click at [211, 91] on span "Break" at bounding box center [207, 90] width 14 height 8
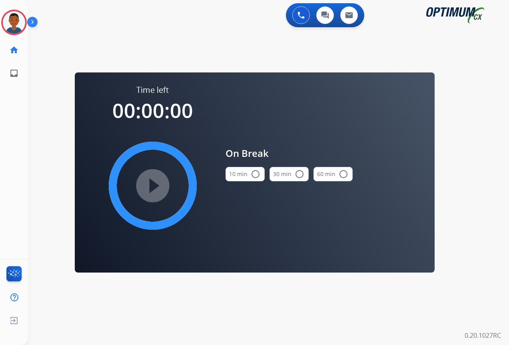
click at [253, 174] on mat-icon "radio_button_unchecked" at bounding box center [256, 174] width 10 height 10
click at [154, 184] on mat-icon "play_circle_filled" at bounding box center [153, 186] width 10 height 10
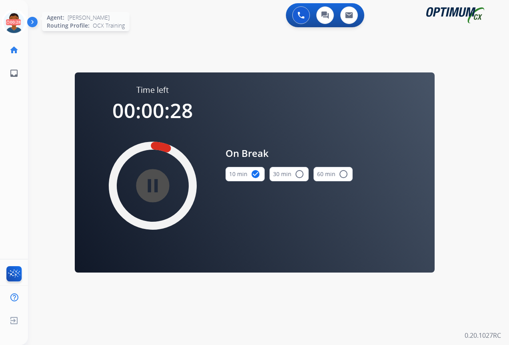
click at [18, 24] on icon at bounding box center [14, 23] width 26 height 26
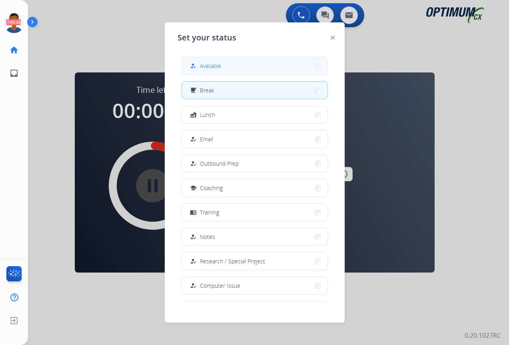
click at [215, 66] on span "Available" at bounding box center [210, 66] width 21 height 8
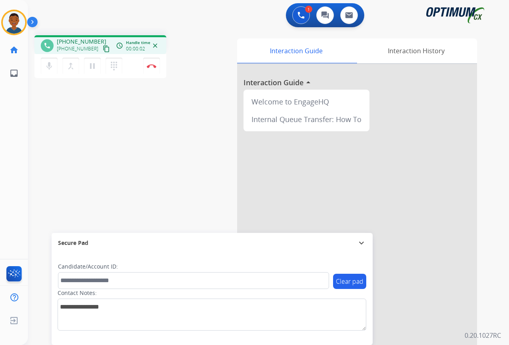
click at [103, 49] on mat-icon "content_copy" at bounding box center [106, 48] width 7 height 7
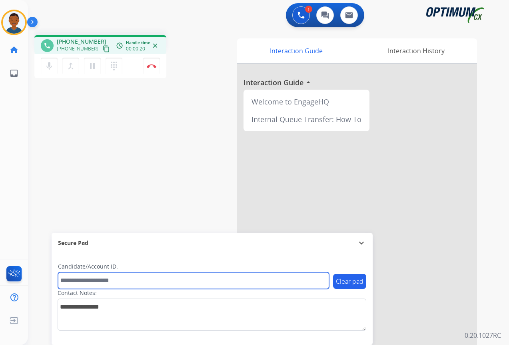
click at [92, 280] on input "text" at bounding box center [193, 280] width 271 height 17
paste input "*********"
type input "*********"
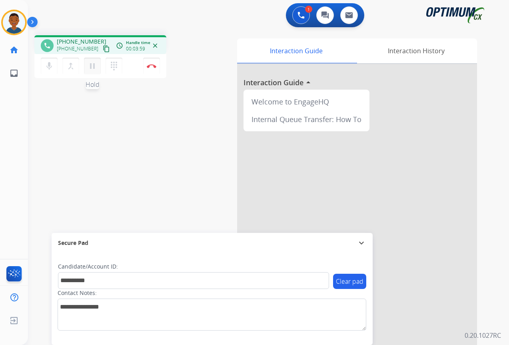
click at [92, 68] on mat-icon "pause" at bounding box center [93, 66] width 10 height 10
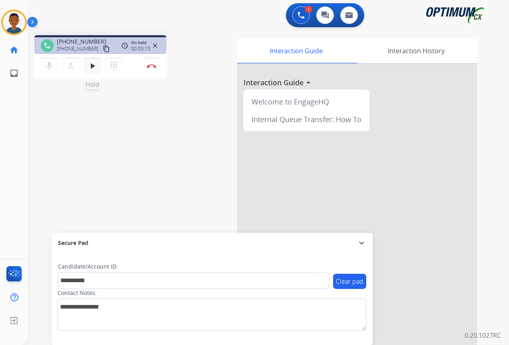
click at [94, 66] on mat-icon "play_arrow" at bounding box center [93, 66] width 10 height 10
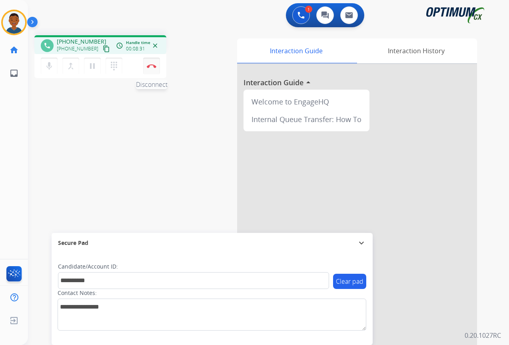
click at [151, 68] on img at bounding box center [152, 66] width 10 height 4
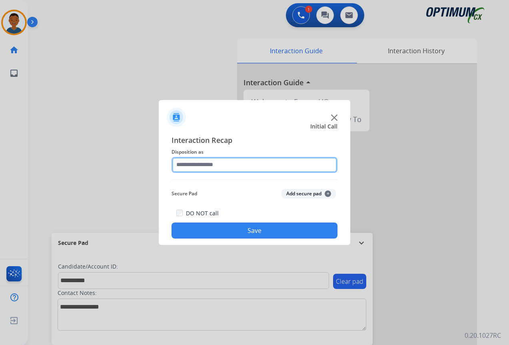
click at [187, 164] on input "text" at bounding box center [255, 165] width 166 height 16
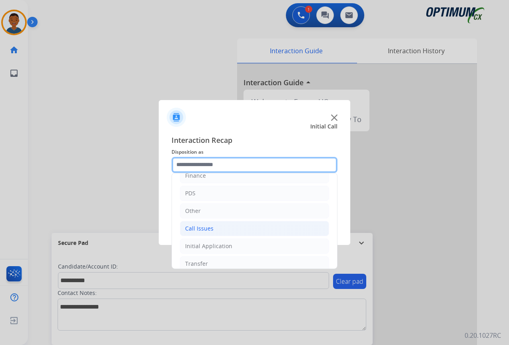
scroll to position [14, 0]
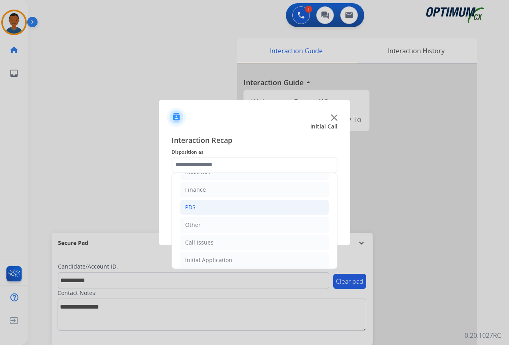
click at [193, 204] on div "PDS" at bounding box center [190, 207] width 10 height 8
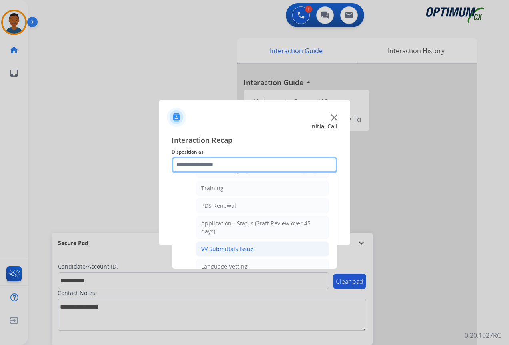
scroll to position [134, 0]
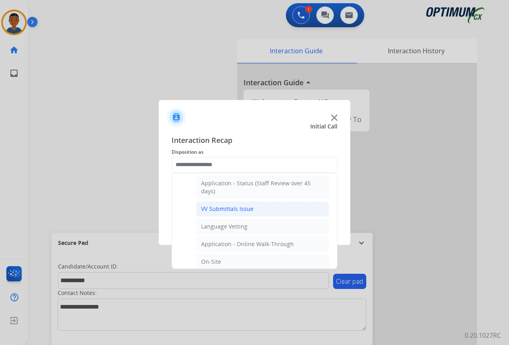
click at [212, 210] on div "VV Submittals Issue" at bounding box center [227, 209] width 52 height 8
type input "**********"
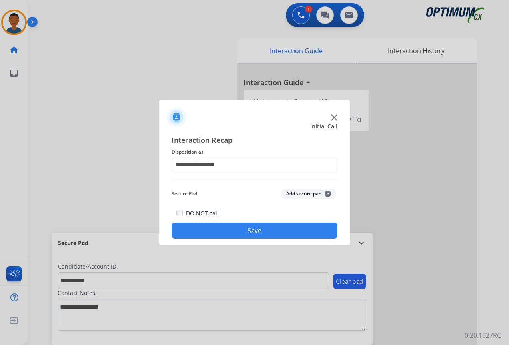
click at [300, 194] on button "Add secure pad +" at bounding box center [309, 194] width 54 height 10
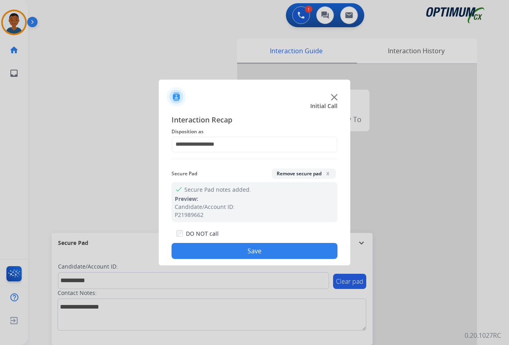
click at [268, 246] on button "Save" at bounding box center [255, 251] width 166 height 16
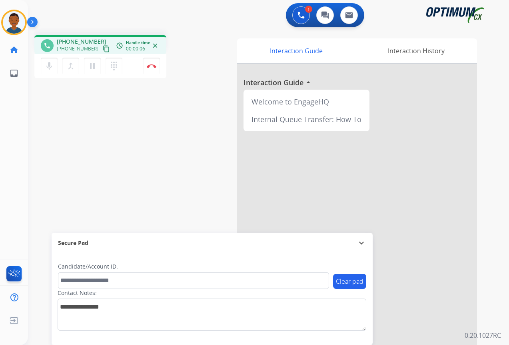
click at [103, 50] on mat-icon "content_copy" at bounding box center [106, 48] width 7 height 7
click at [154, 64] on img at bounding box center [152, 66] width 10 height 4
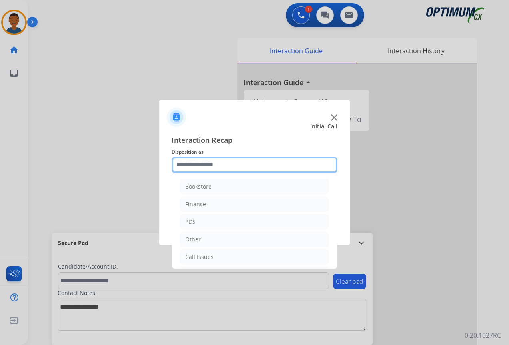
click at [191, 164] on input "text" at bounding box center [255, 165] width 166 height 16
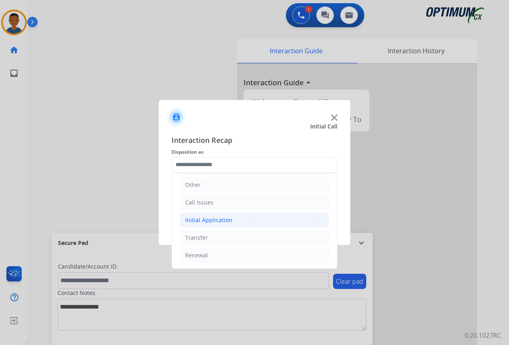
click at [198, 222] on div "Initial Application" at bounding box center [208, 220] width 47 height 8
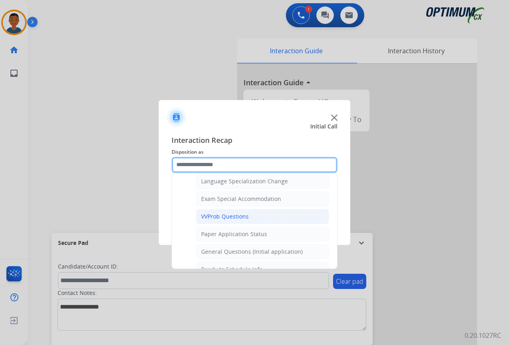
scroll to position [414, 0]
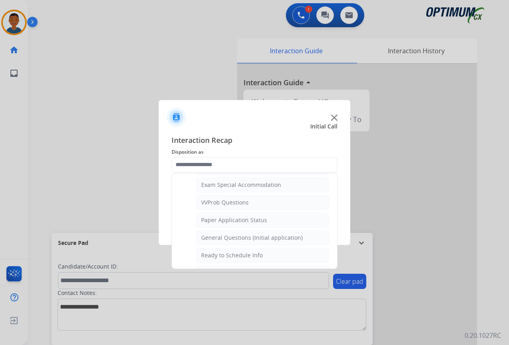
click at [212, 237] on div "General Questions (Initial application)" at bounding box center [252, 238] width 102 height 8
type input "**********"
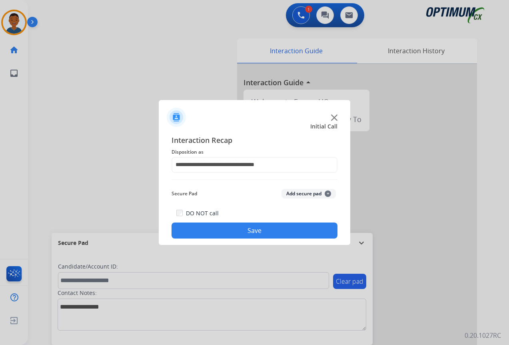
click at [296, 193] on button "Add secure pad +" at bounding box center [309, 194] width 54 height 10
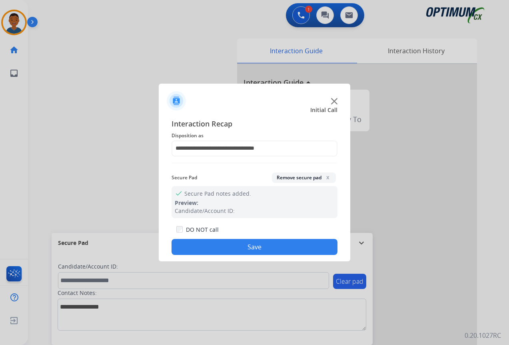
click at [254, 248] on button "Save" at bounding box center [255, 247] width 166 height 16
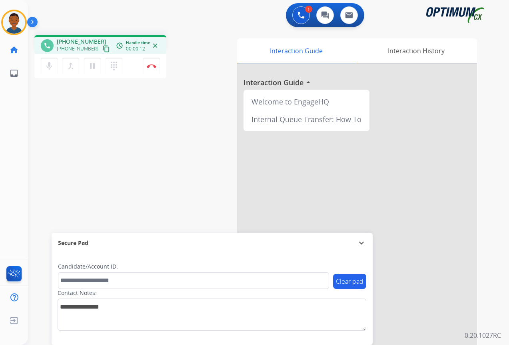
click at [103, 50] on mat-icon "content_copy" at bounding box center [106, 48] width 7 height 7
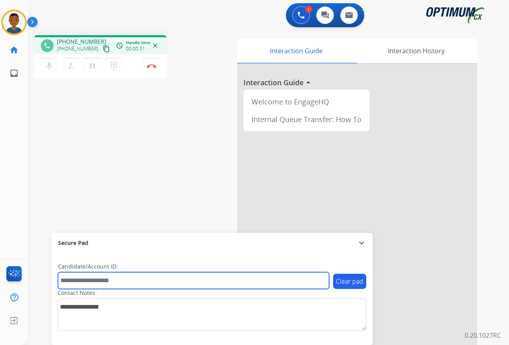
click at [88, 278] on input "text" at bounding box center [193, 280] width 271 height 17
paste input "*******"
type input "*******"
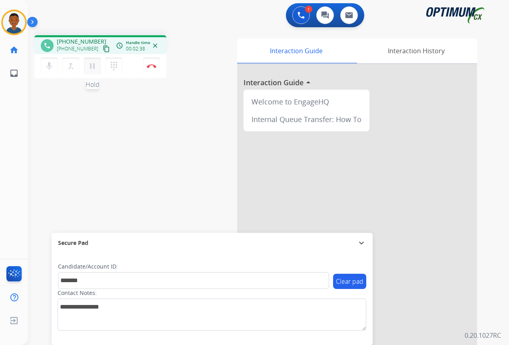
click at [93, 68] on mat-icon "pause" at bounding box center [93, 66] width 10 height 10
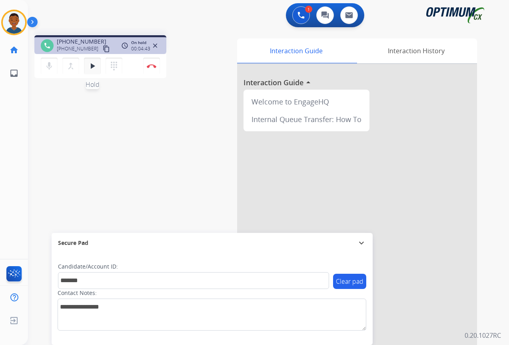
click at [92, 66] on mat-icon "play_arrow" at bounding box center [93, 66] width 10 height 10
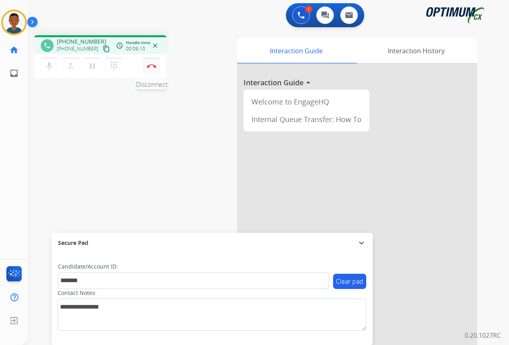
click at [150, 66] on img at bounding box center [152, 66] width 10 height 4
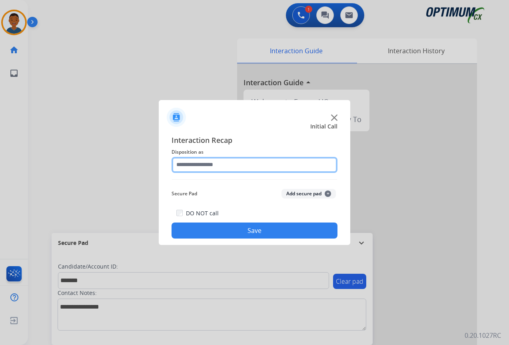
click at [186, 164] on input "text" at bounding box center [255, 165] width 166 height 16
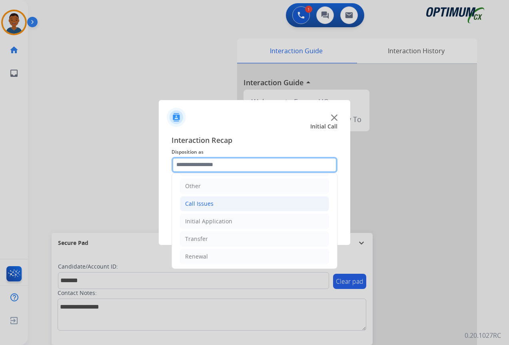
scroll to position [54, 0]
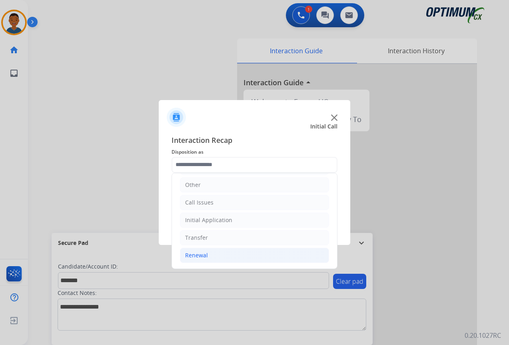
click at [194, 254] on div "Renewal" at bounding box center [196, 255] width 23 height 8
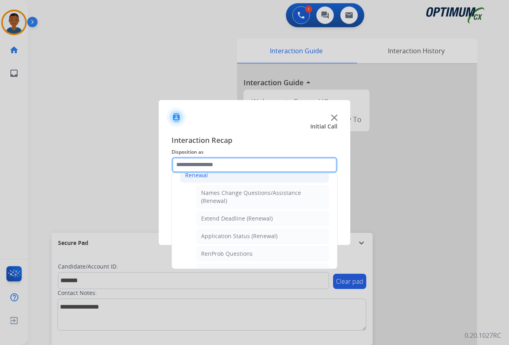
scroll to position [174, 0]
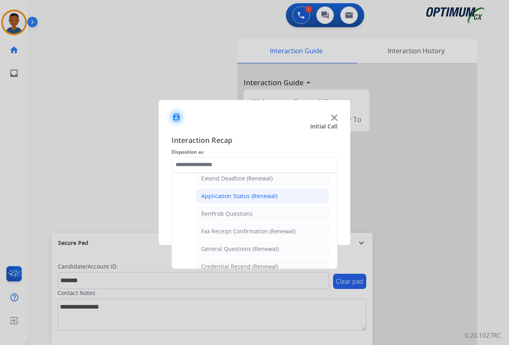
click at [219, 196] on div "Application Status (Renewal)" at bounding box center [239, 196] width 76 height 8
type input "**********"
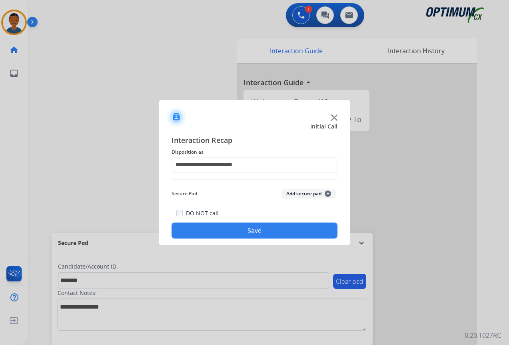
click at [311, 193] on button "Add secure pad +" at bounding box center [309, 194] width 54 height 10
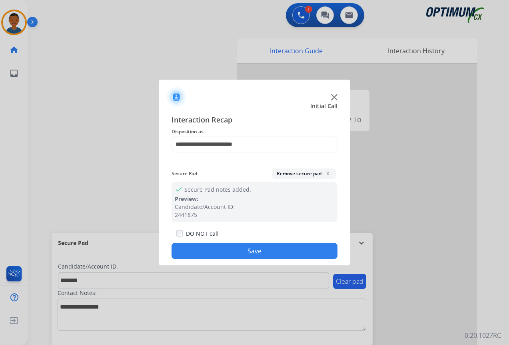
click at [262, 248] on button "Save" at bounding box center [255, 251] width 166 height 16
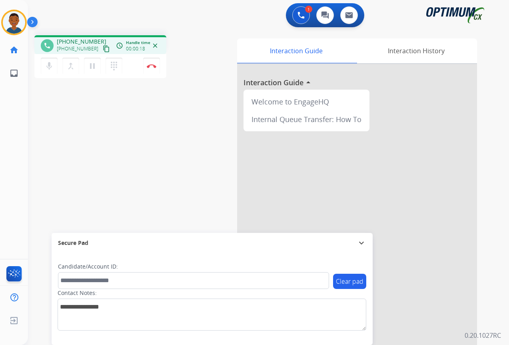
click at [103, 50] on mat-icon "content_copy" at bounding box center [106, 48] width 7 height 7
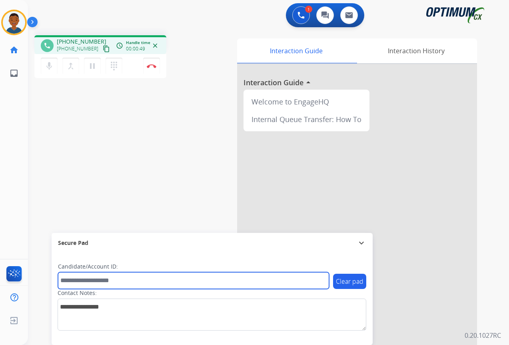
click at [93, 279] on input "text" at bounding box center [193, 280] width 271 height 17
paste input "*******"
type input "*******"
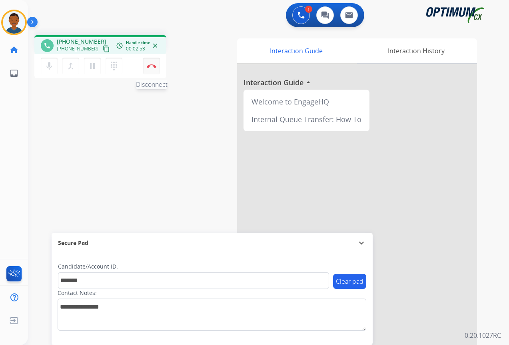
click at [154, 66] on img at bounding box center [152, 66] width 10 height 4
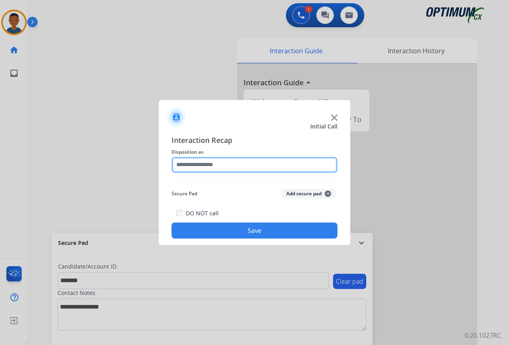
click at [186, 163] on input "text" at bounding box center [255, 165] width 166 height 16
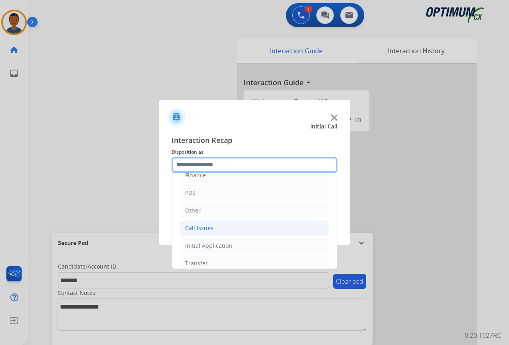
scroll to position [54, 0]
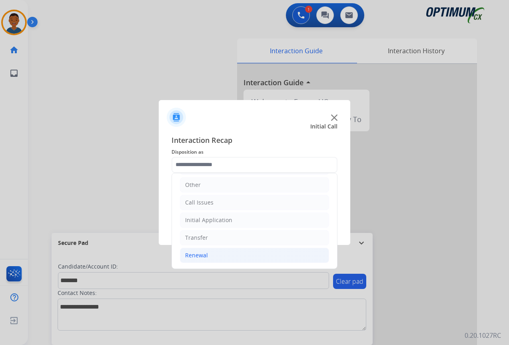
click at [194, 254] on div "Renewal" at bounding box center [196, 255] width 23 height 8
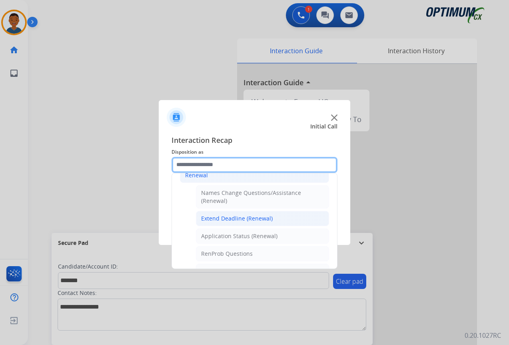
scroll to position [174, 0]
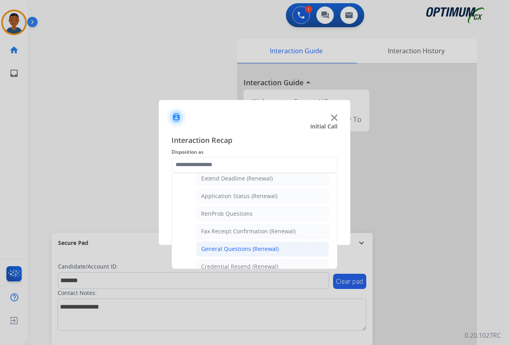
click at [213, 248] on div "General Questions (Renewal)" at bounding box center [240, 249] width 78 height 8
type input "**********"
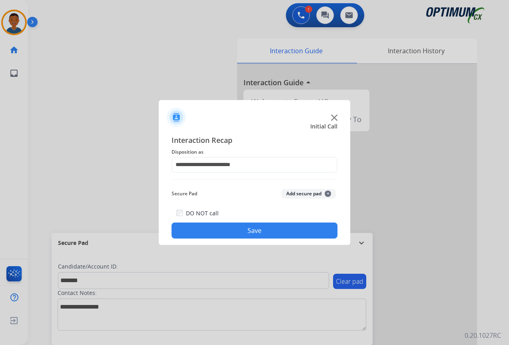
click at [290, 194] on button "Add secure pad +" at bounding box center [309, 194] width 54 height 10
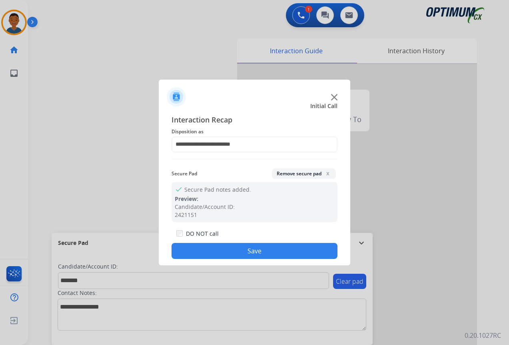
click at [271, 252] on button "Save" at bounding box center [255, 251] width 166 height 16
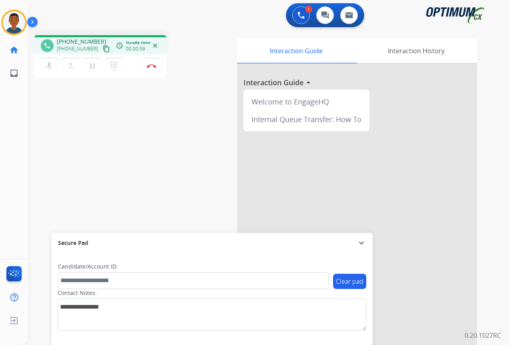
click at [103, 50] on mat-icon "content_copy" at bounding box center [106, 48] width 7 height 7
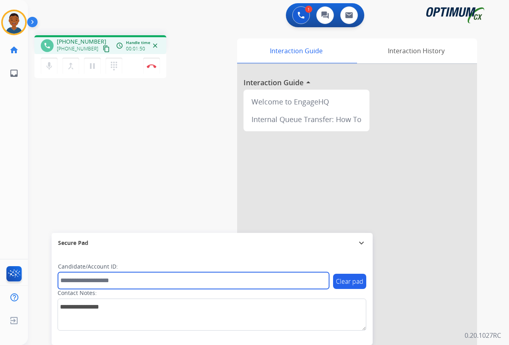
drag, startPoint x: 93, startPoint y: 286, endPoint x: 89, endPoint y: 285, distance: 4.0
click at [93, 286] on input "text" at bounding box center [193, 280] width 271 height 17
paste input "*******"
type input "*******"
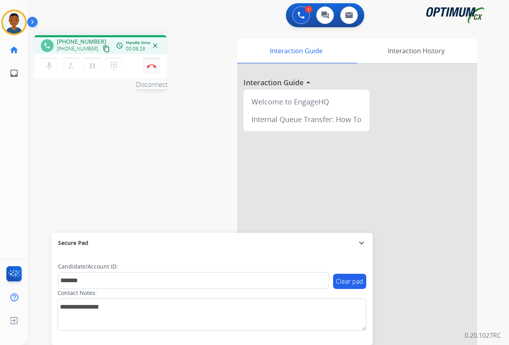
click at [152, 69] on button "Disconnect" at bounding box center [151, 66] width 17 height 17
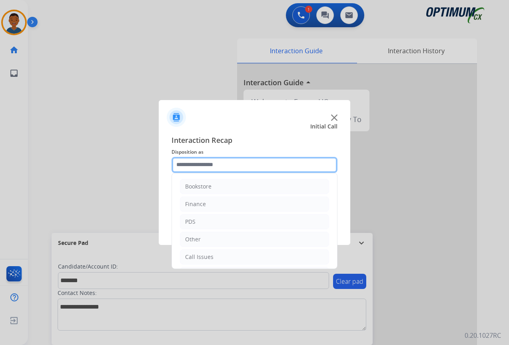
click at [188, 164] on input "text" at bounding box center [255, 165] width 166 height 16
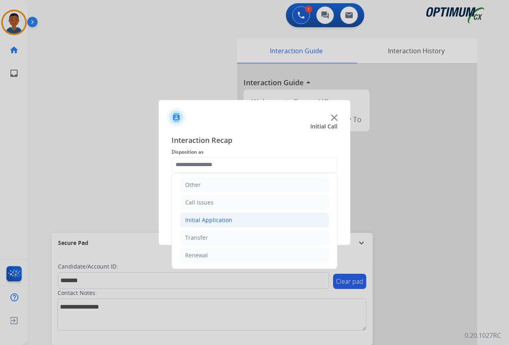
click at [191, 218] on div "Initial Application" at bounding box center [208, 220] width 47 height 8
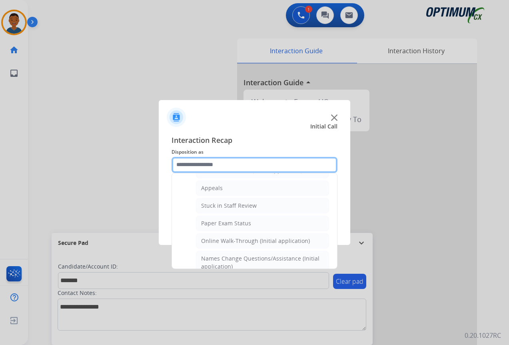
scroll to position [134, 0]
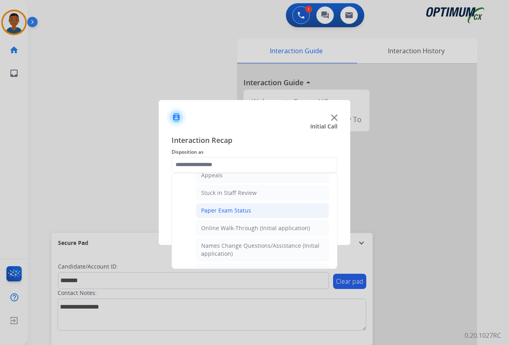
click at [210, 212] on div "Paper Exam Status" at bounding box center [226, 210] width 50 height 8
type input "**********"
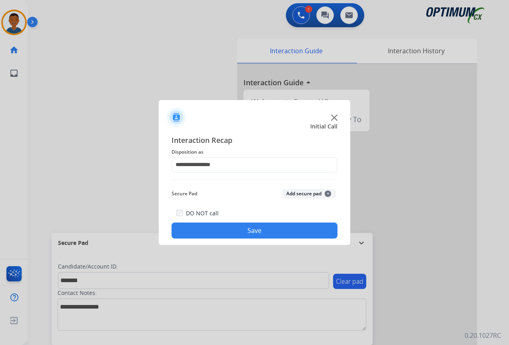
click at [298, 194] on button "Add secure pad +" at bounding box center [309, 194] width 54 height 10
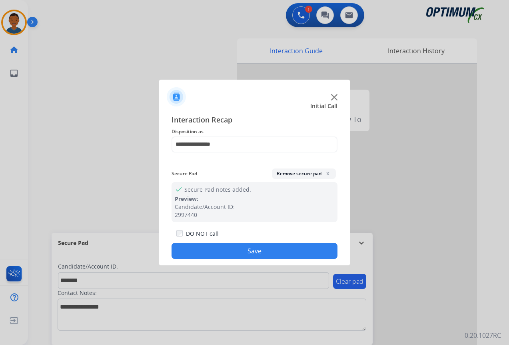
click at [271, 247] on button "Save" at bounding box center [255, 251] width 166 height 16
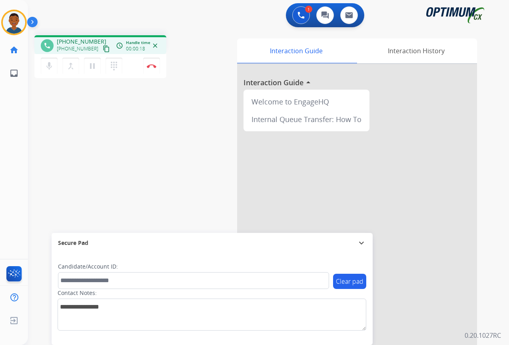
click at [103, 50] on mat-icon "content_copy" at bounding box center [106, 48] width 7 height 7
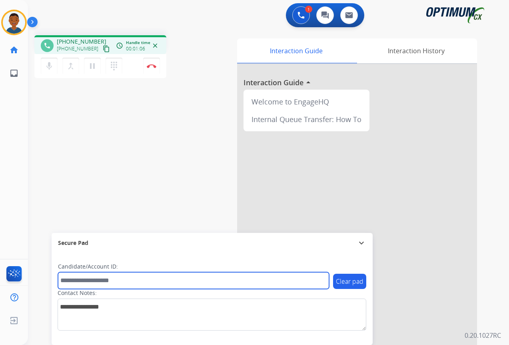
click at [84, 280] on input "text" at bounding box center [193, 280] width 271 height 17
paste input "*******"
type input "*******"
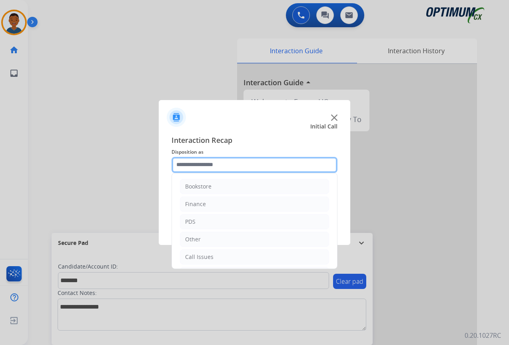
click at [185, 162] on input "text" at bounding box center [255, 165] width 166 height 16
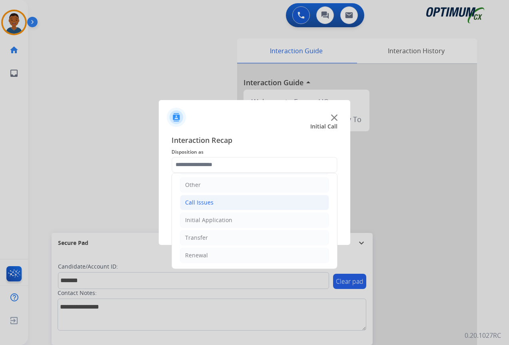
click at [190, 203] on div "Call Issues" at bounding box center [199, 202] width 28 height 8
click at [214, 256] on div "Dropped Call" at bounding box center [218, 255] width 35 height 8
type input "**********"
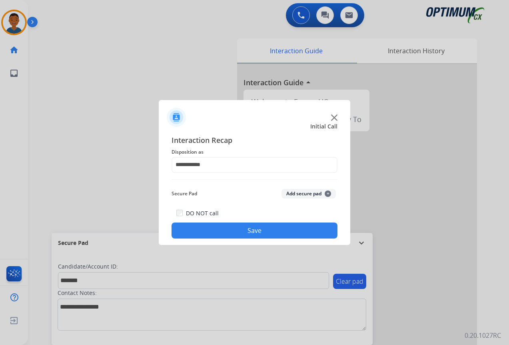
click at [296, 193] on button "Add secure pad +" at bounding box center [309, 194] width 54 height 10
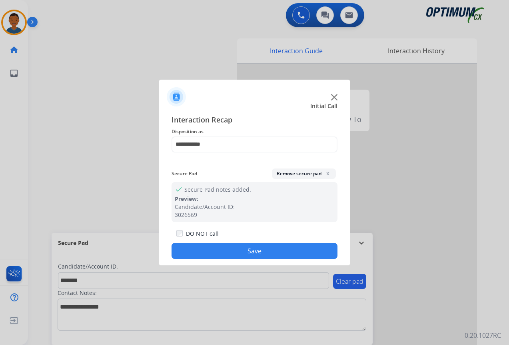
click at [251, 245] on button "Save" at bounding box center [255, 251] width 166 height 16
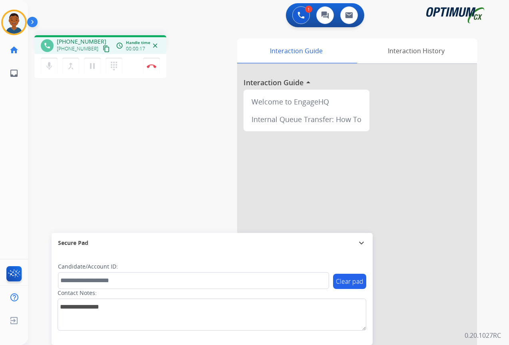
click at [103, 48] on mat-icon "content_copy" at bounding box center [106, 48] width 7 height 7
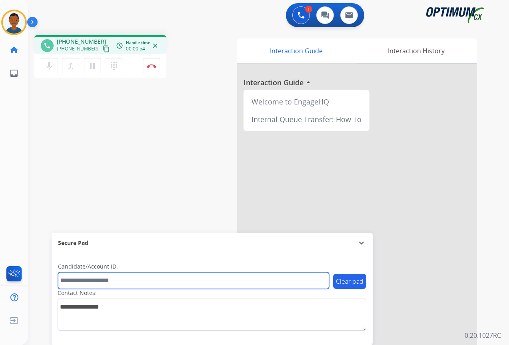
click at [92, 280] on input "text" at bounding box center [193, 280] width 271 height 17
paste input "*******"
type input "*******"
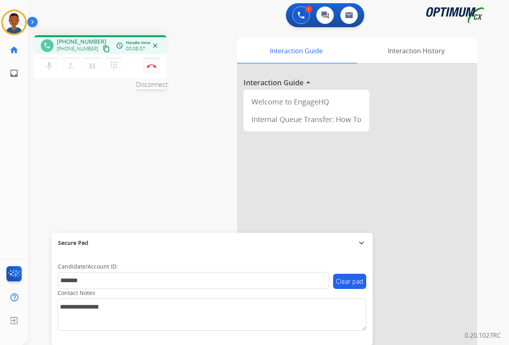
click at [149, 67] on img at bounding box center [152, 66] width 10 height 4
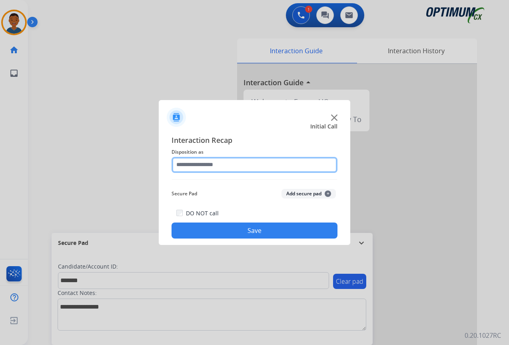
click at [187, 163] on input "text" at bounding box center [255, 165] width 166 height 16
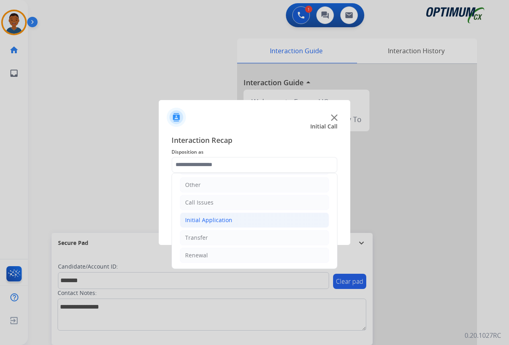
click at [194, 220] on div "Initial Application" at bounding box center [208, 220] width 47 height 8
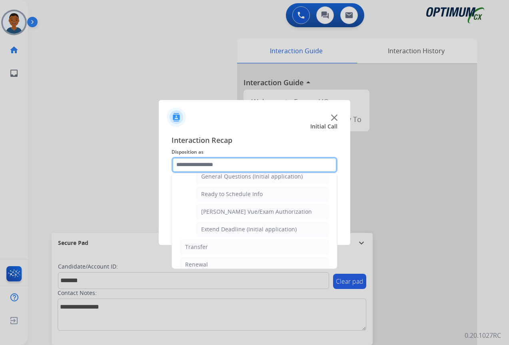
scroll to position [485, 0]
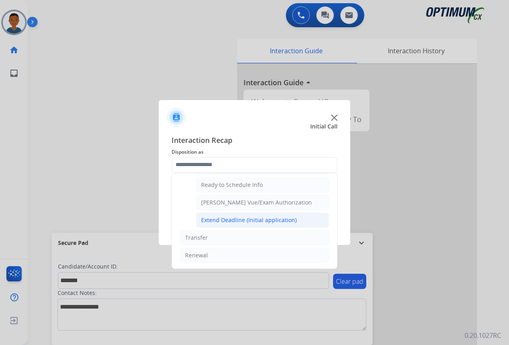
click at [225, 222] on div "Extend Deadline (Initial application)" at bounding box center [249, 220] width 96 height 8
type input "**********"
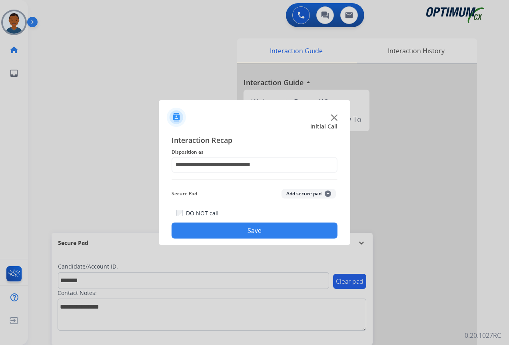
click at [296, 194] on button "Add secure pad +" at bounding box center [309, 194] width 54 height 10
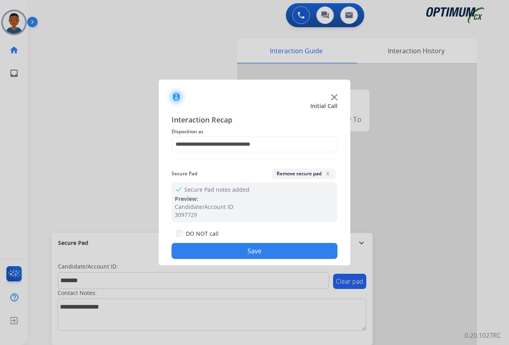
click at [246, 247] on button "Save" at bounding box center [255, 251] width 166 height 16
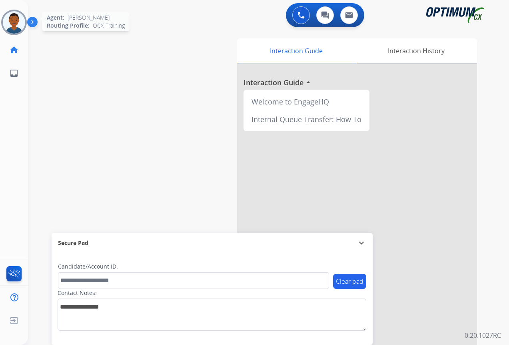
click at [12, 24] on img at bounding box center [14, 22] width 22 height 22
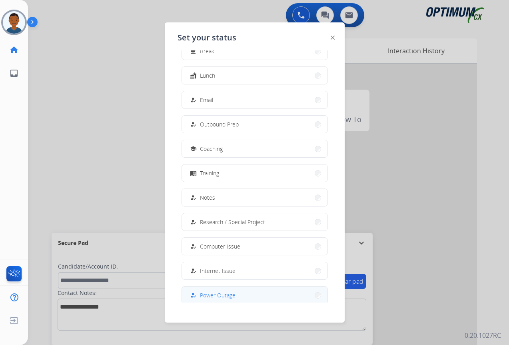
scroll to position [76, 0]
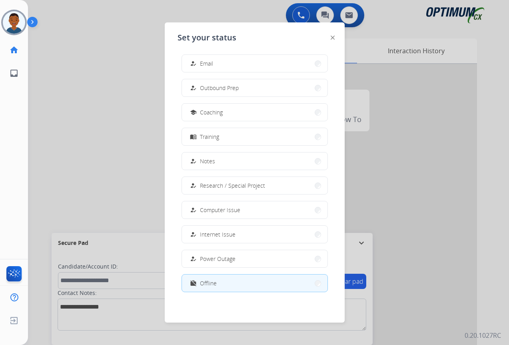
drag, startPoint x: 223, startPoint y: 284, endPoint x: 207, endPoint y: 283, distance: 16.4
click at [223, 283] on button "work_off Offline" at bounding box center [255, 282] width 146 height 17
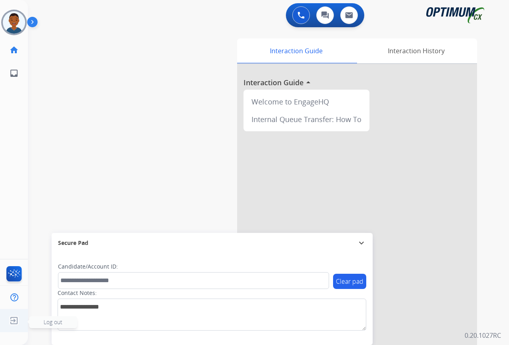
click at [64, 322] on span "Log out" at bounding box center [53, 322] width 48 height 12
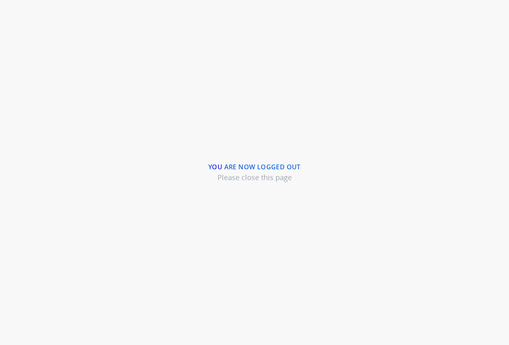
drag, startPoint x: 215, startPoint y: 90, endPoint x: 223, endPoint y: 72, distance: 19.7
click at [215, 90] on div "You are now logged out Please close this page" at bounding box center [254, 172] width 509 height 345
